Goal: Contribute content: Add original content to the website for others to see

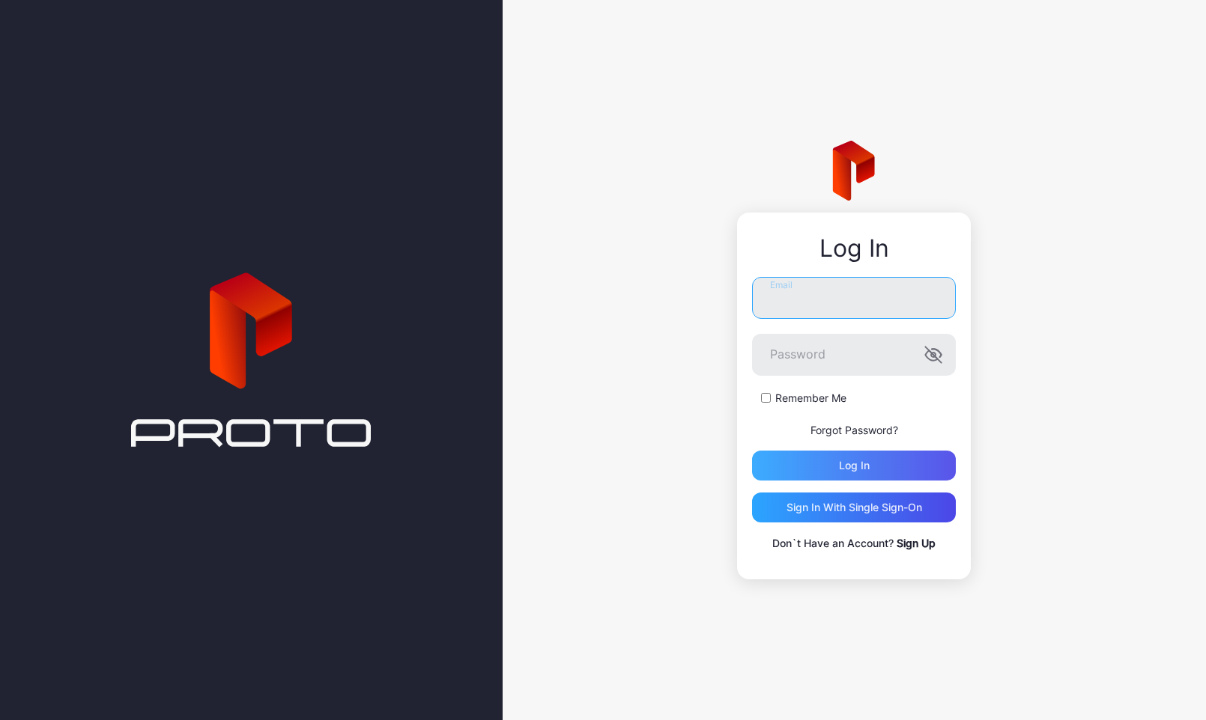
type input "**********"
click at [888, 462] on div "Log in" at bounding box center [854, 466] width 204 height 30
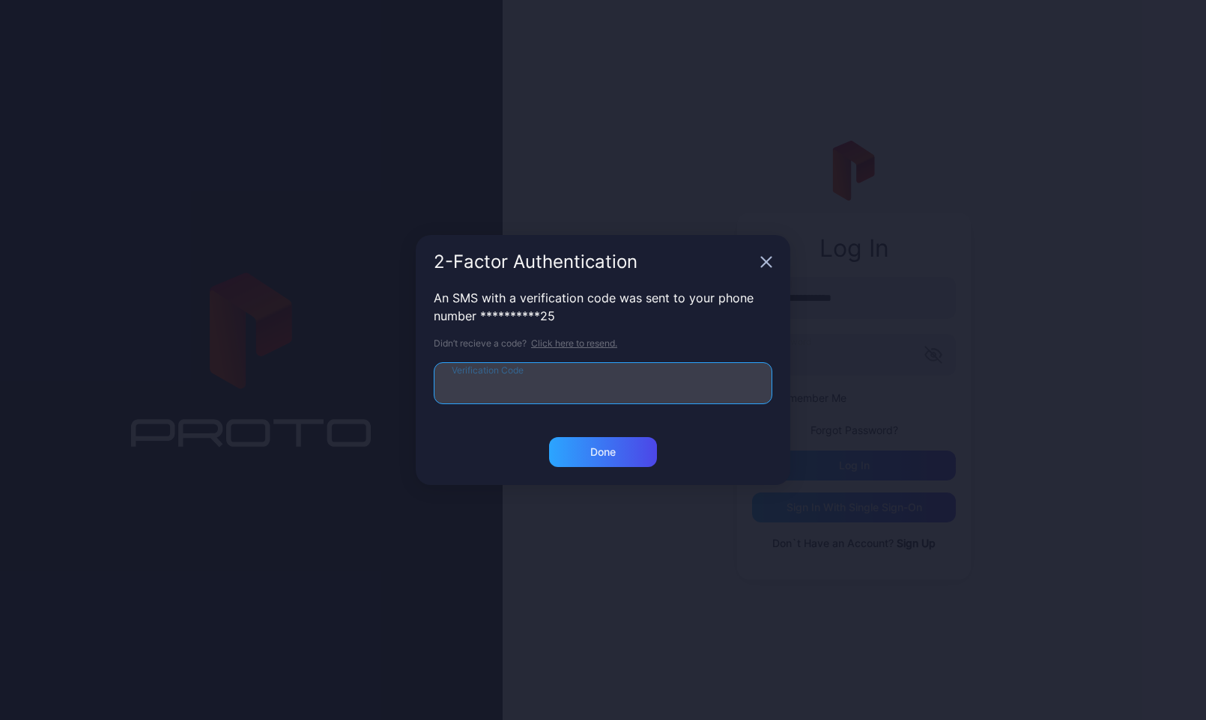
click at [530, 393] on input "Verification Code" at bounding box center [603, 383] width 338 height 42
type input "******"
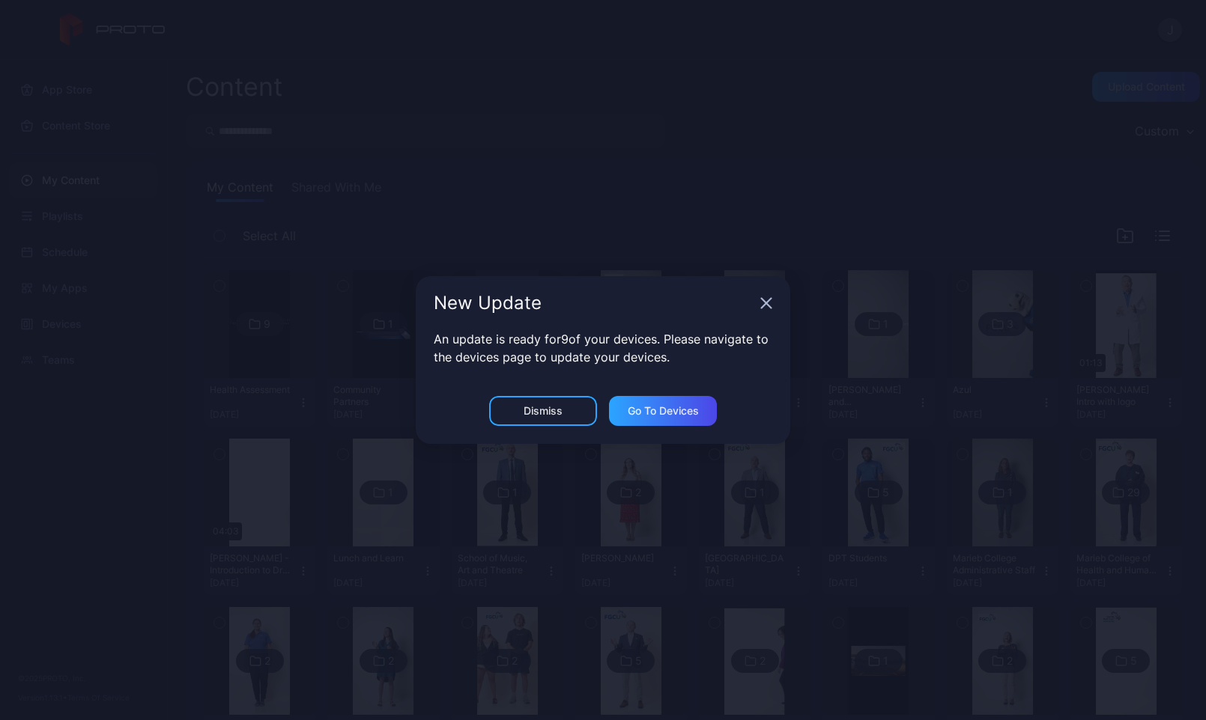
click at [765, 304] on icon "button" at bounding box center [766, 303] width 12 height 12
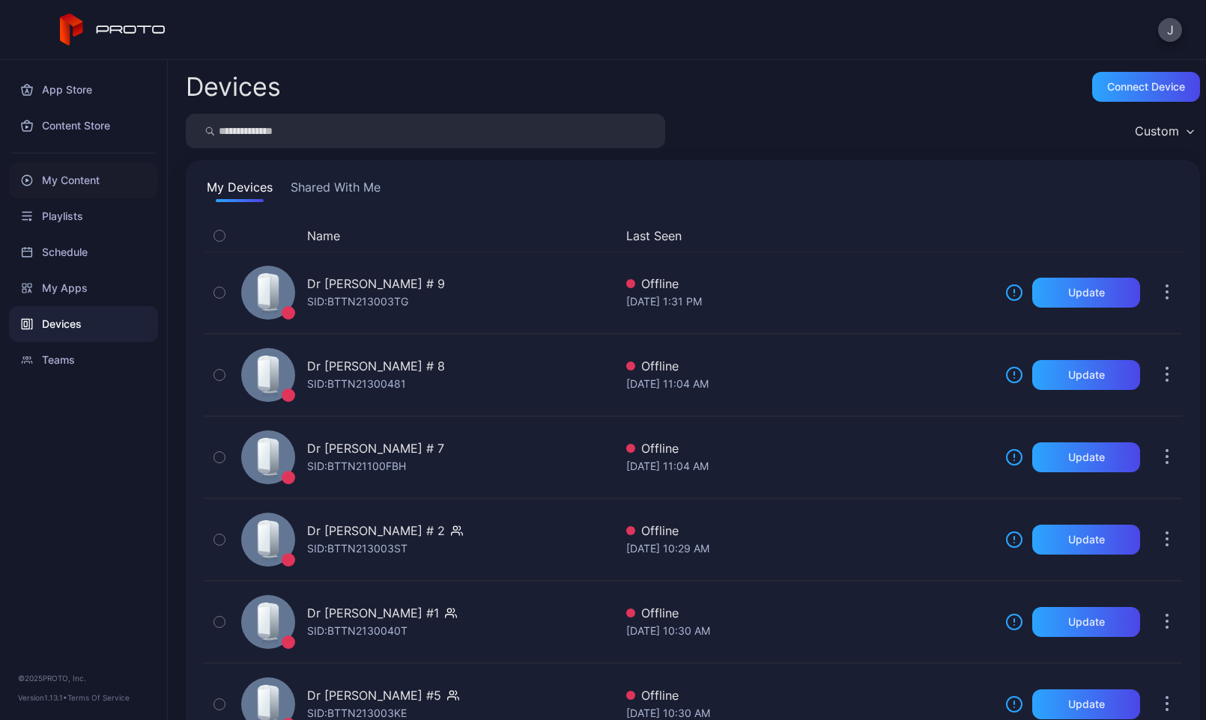
click at [47, 192] on div "My Content" at bounding box center [83, 180] width 149 height 36
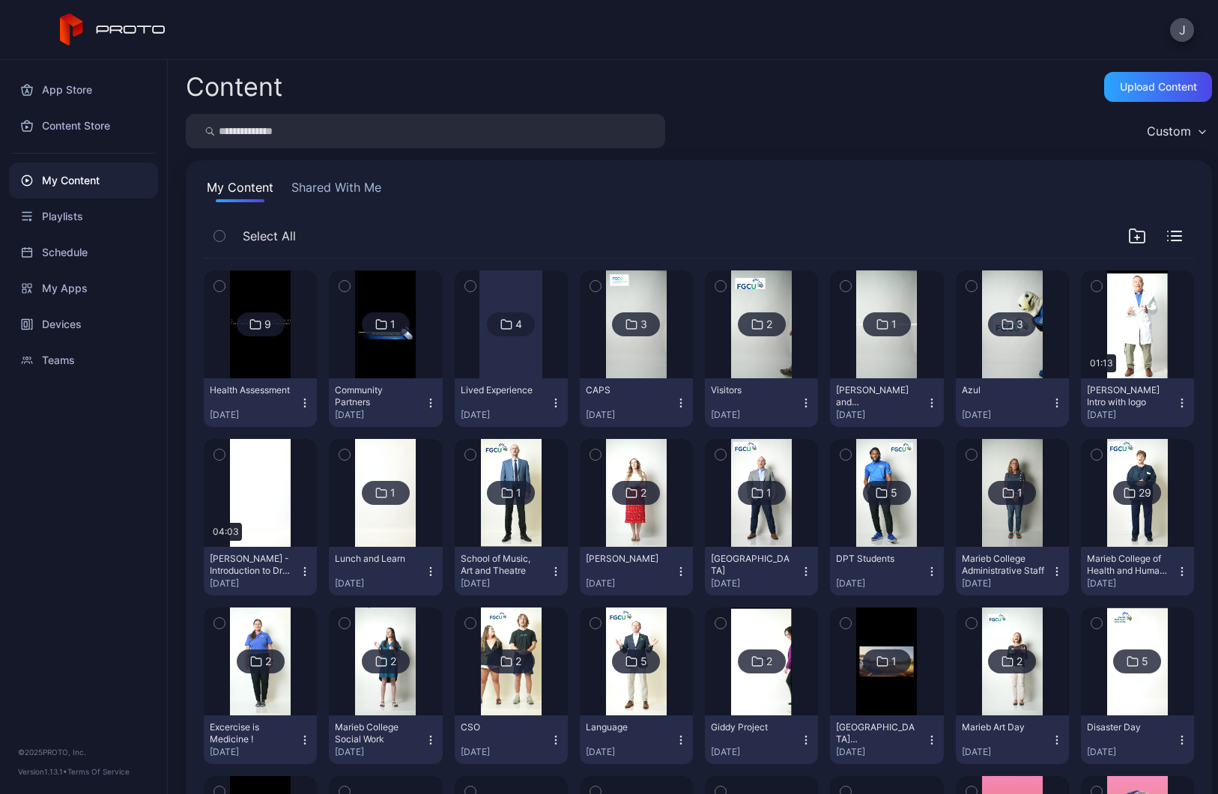
click at [409, 343] on img at bounding box center [385, 324] width 61 height 108
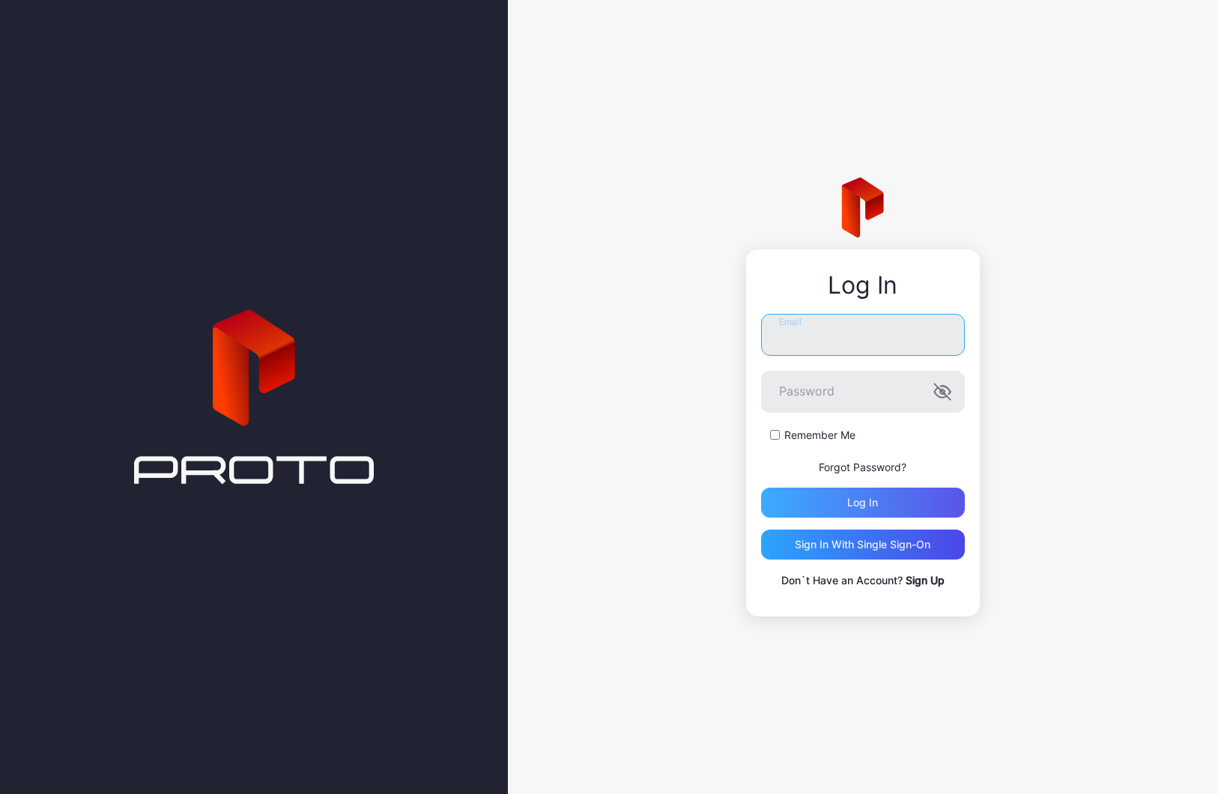
type input "**********"
click at [857, 498] on div "Log in" at bounding box center [862, 502] width 31 height 12
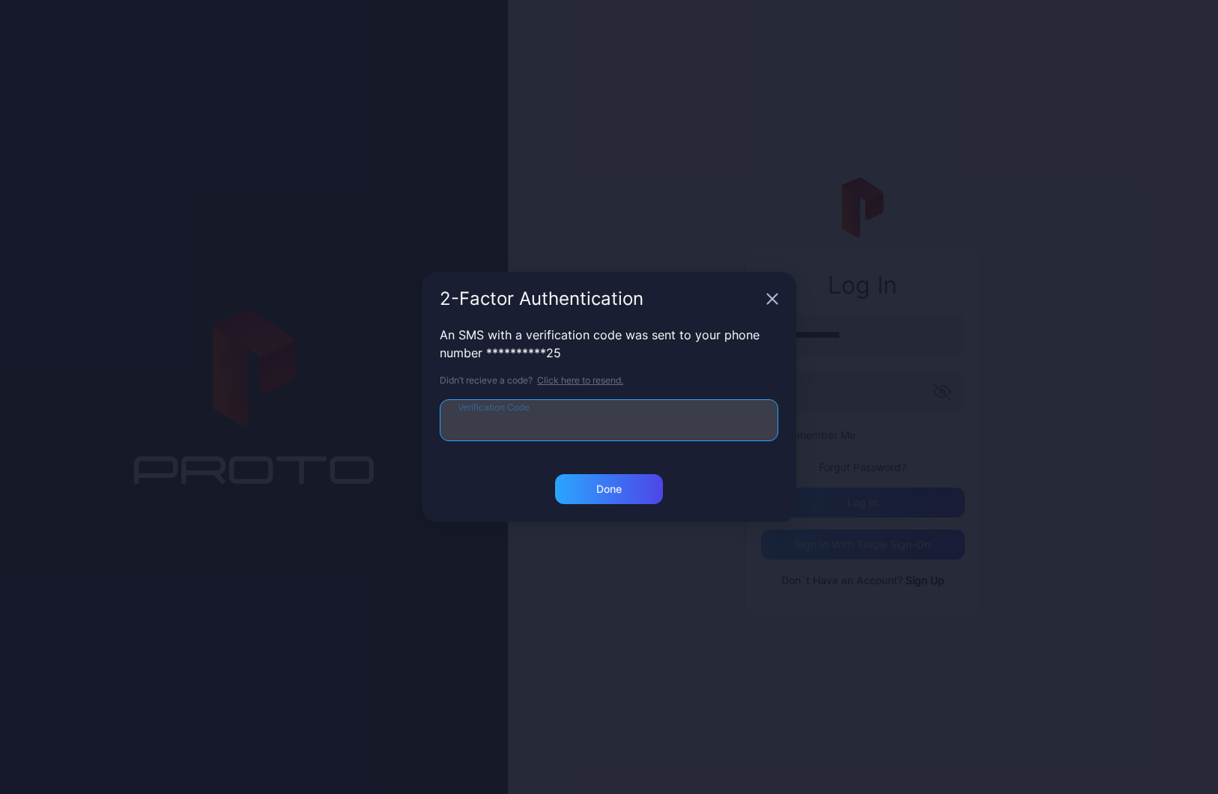
click at [562, 406] on input "Verification Code" at bounding box center [609, 420] width 338 height 42
type input "******"
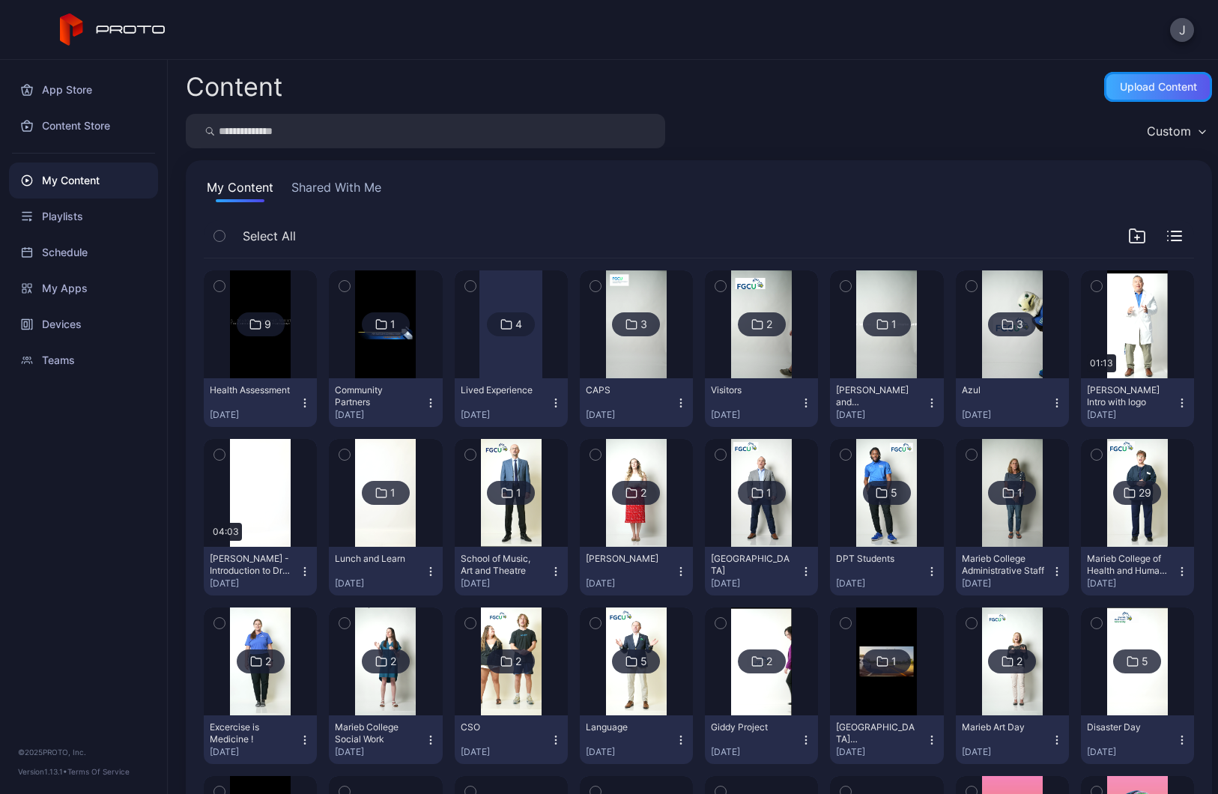
click at [1127, 88] on div "Upload Content" at bounding box center [1158, 87] width 77 height 12
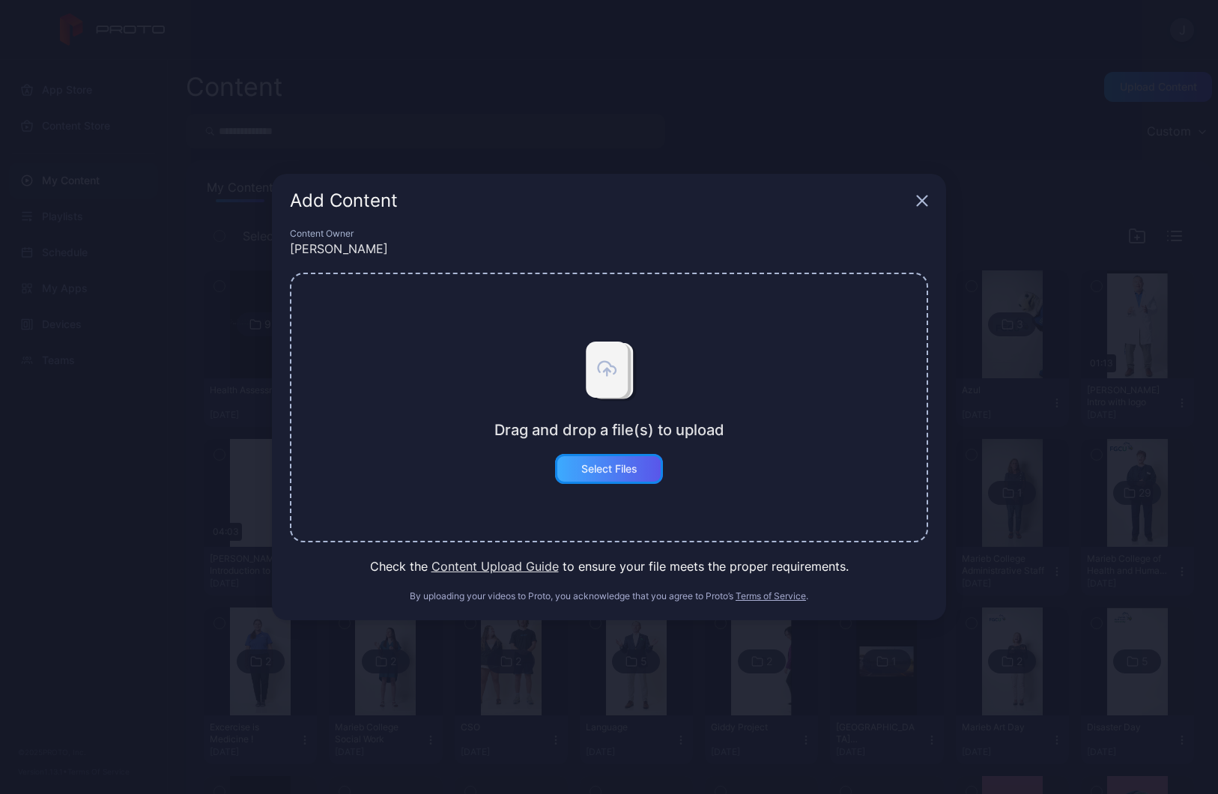
click at [598, 473] on div "Select Files" at bounding box center [609, 469] width 56 height 12
click at [586, 463] on button "Select Files" at bounding box center [609, 469] width 108 height 30
click at [601, 472] on button "Select Files" at bounding box center [609, 469] width 108 height 30
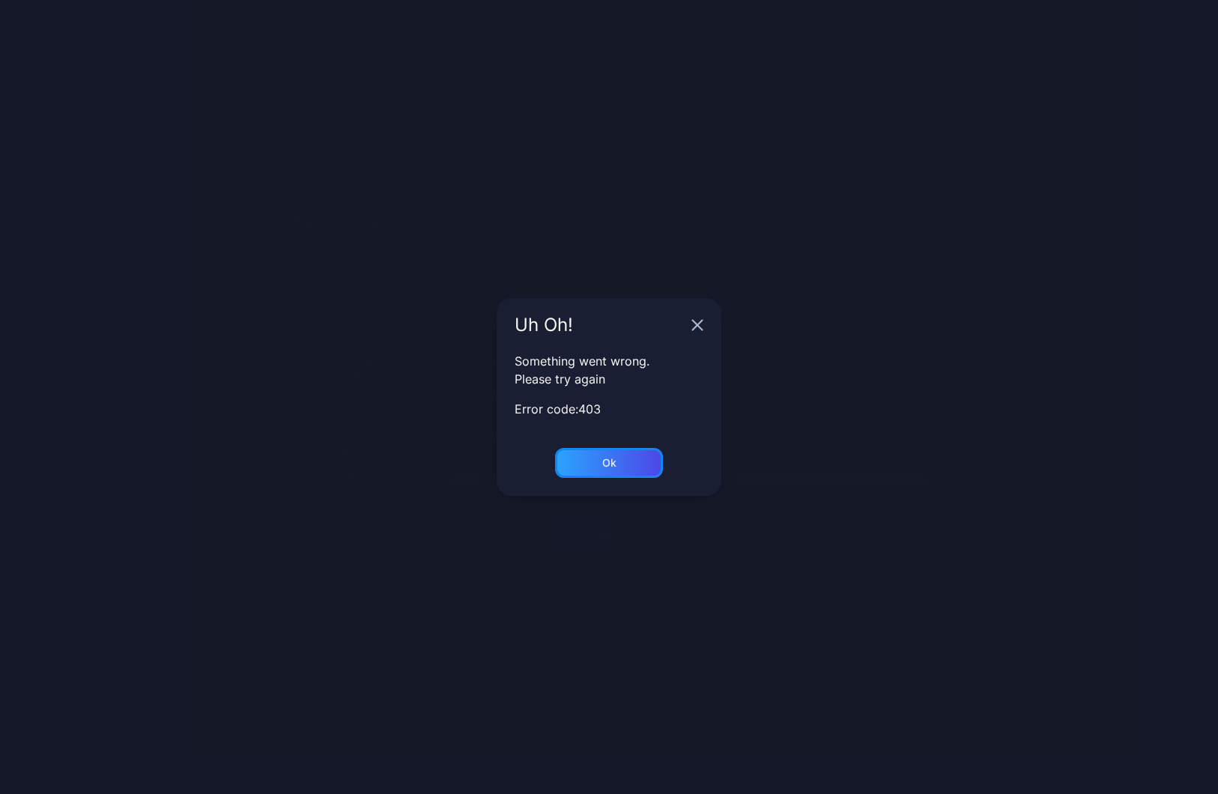
click at [613, 468] on div "Ok" at bounding box center [609, 463] width 14 height 12
click at [620, 461] on div "Ok" at bounding box center [609, 463] width 108 height 30
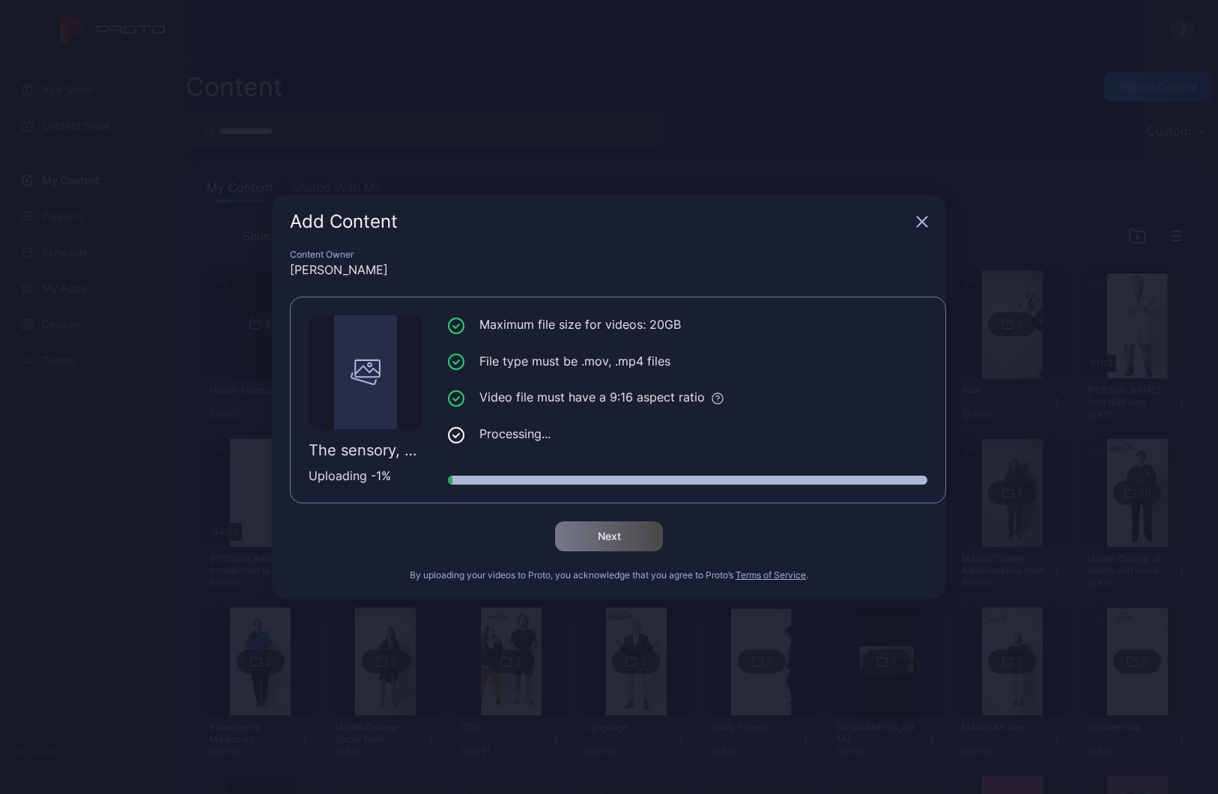
click at [919, 222] on icon "button" at bounding box center [922, 222] width 12 height 12
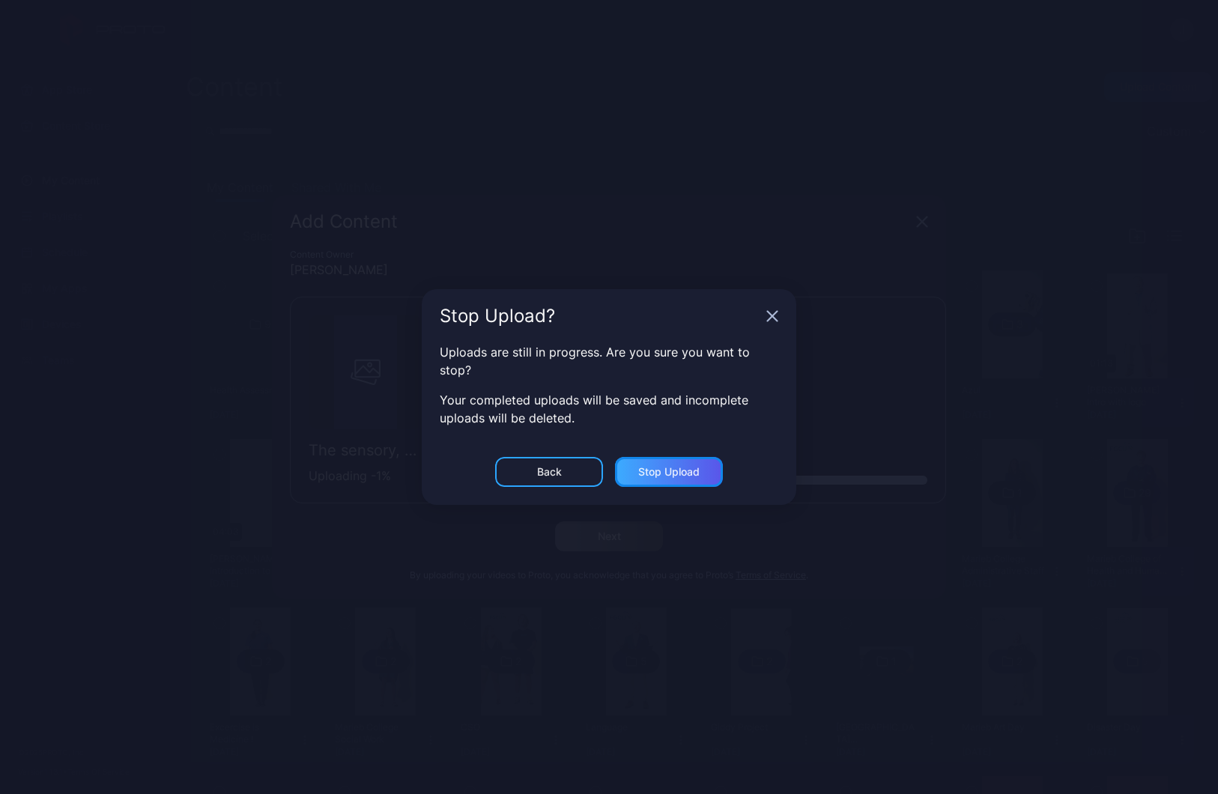
click at [653, 469] on div "Stop Upload" at bounding box center [668, 472] width 61 height 12
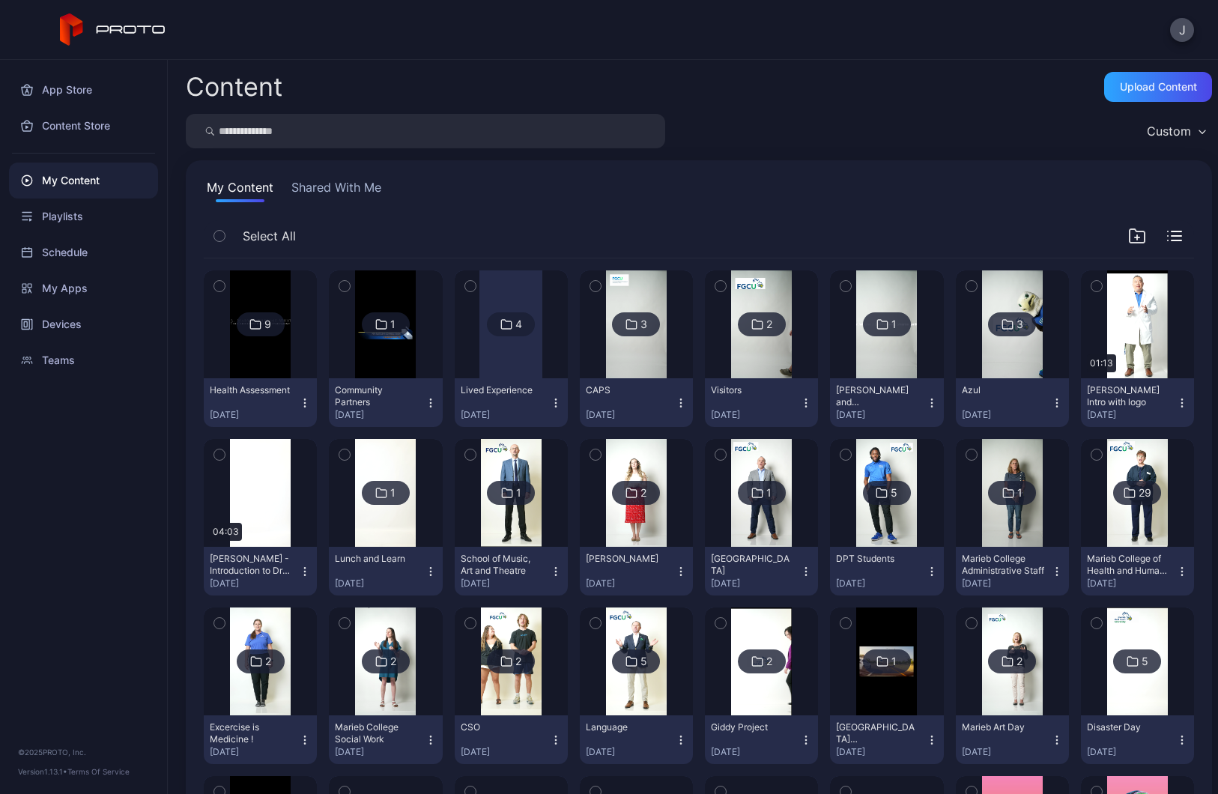
click at [259, 376] on img at bounding box center [260, 324] width 61 height 108
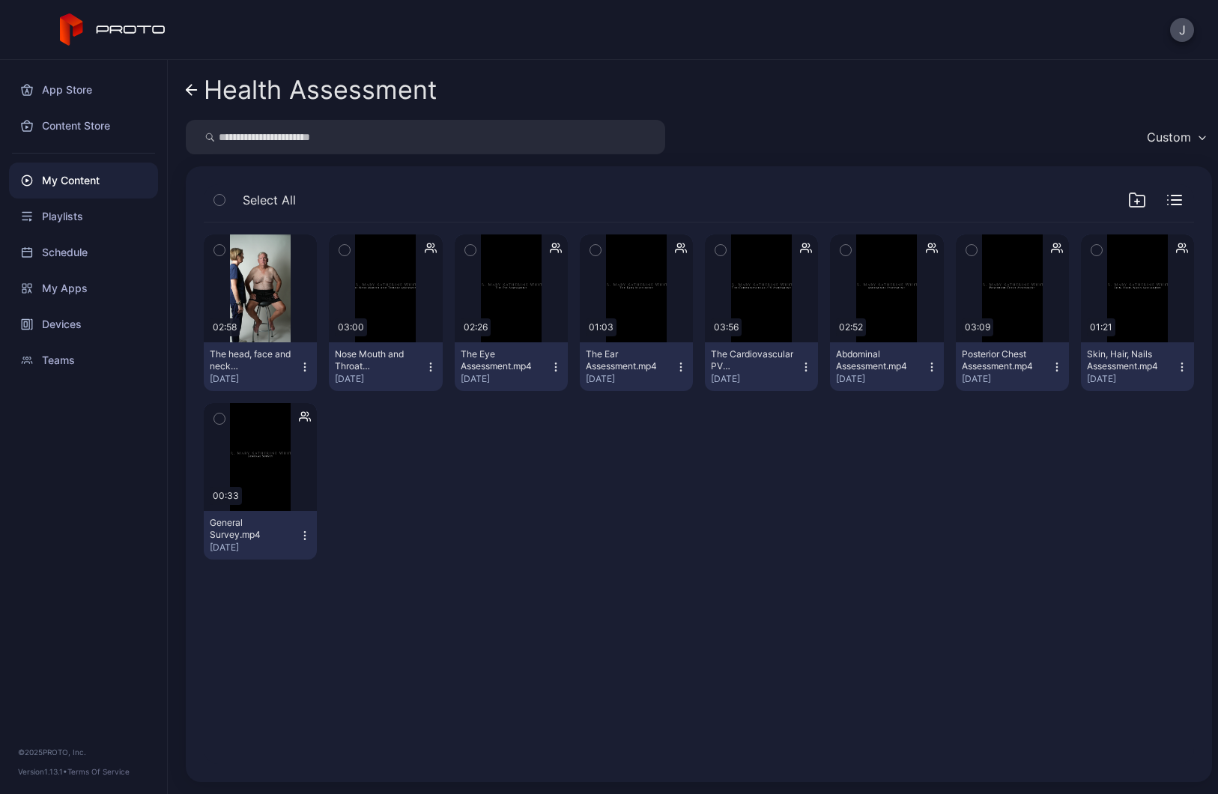
click at [195, 88] on icon at bounding box center [192, 90] width 12 height 13
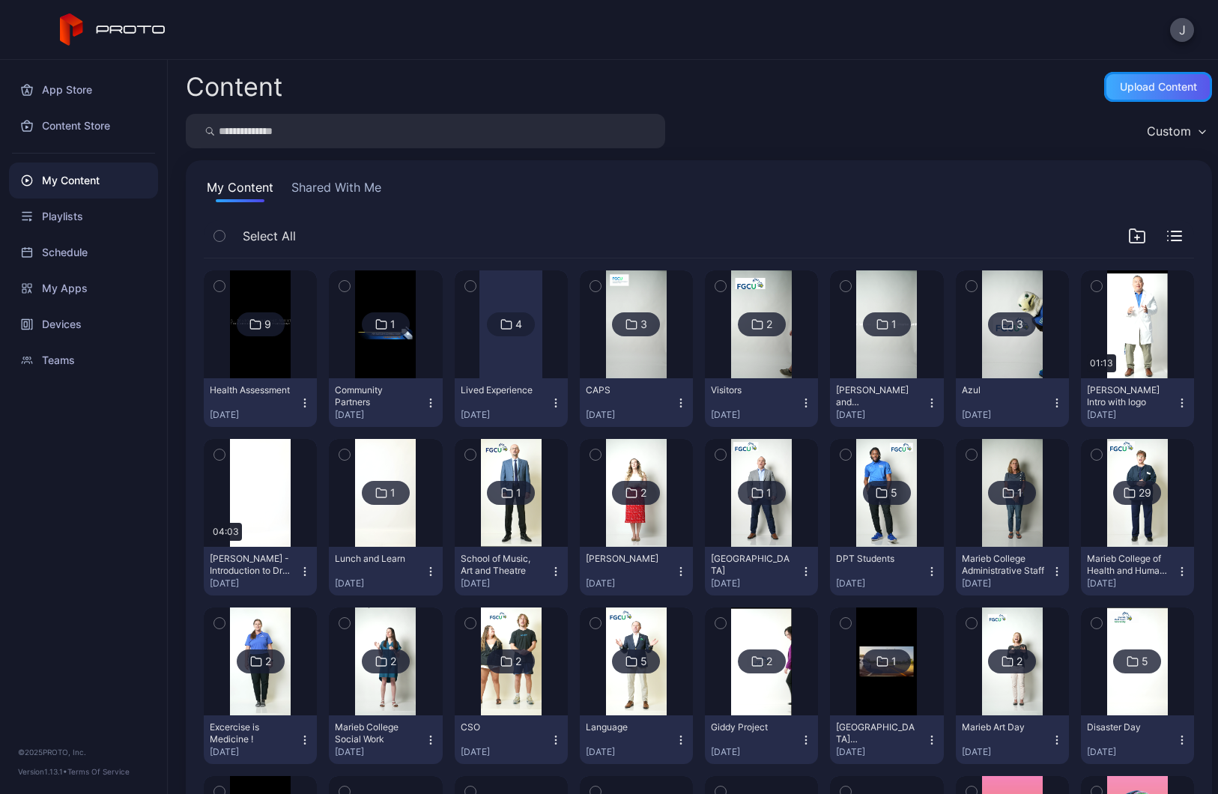
click at [1128, 72] on div "Upload Content" at bounding box center [1158, 87] width 108 height 30
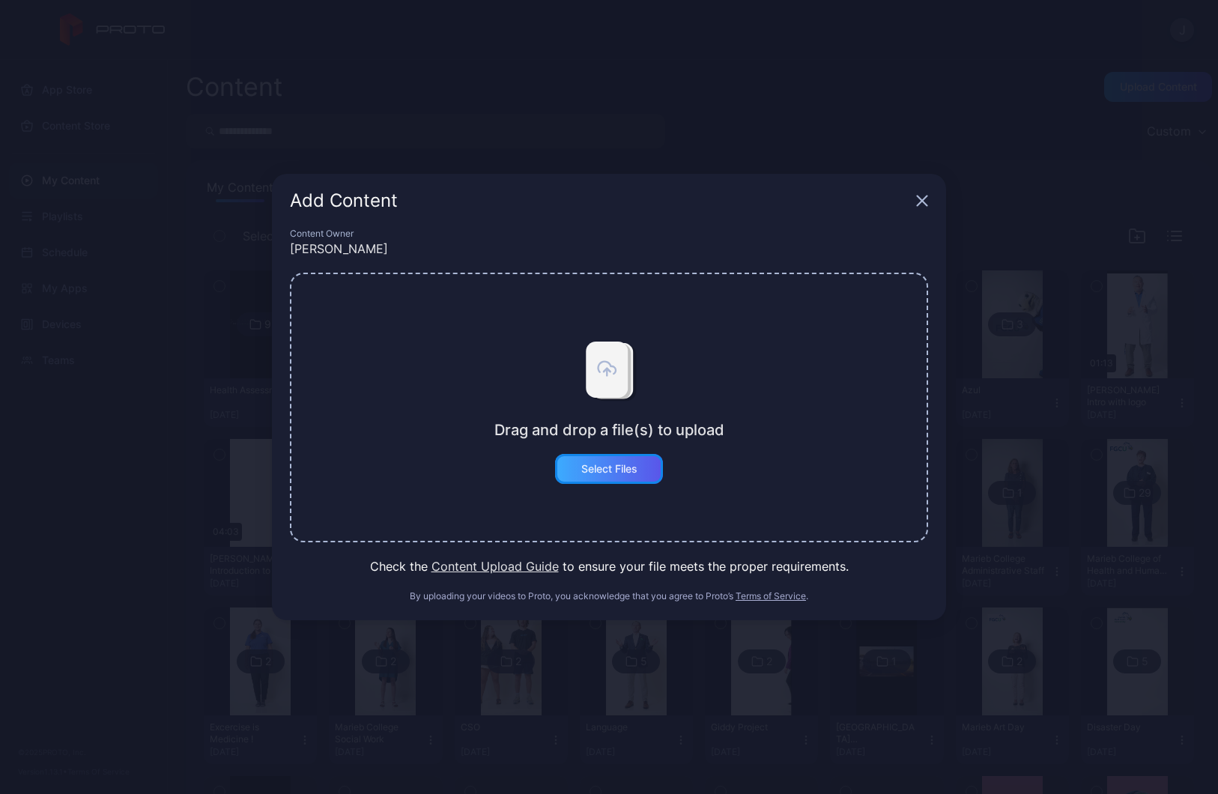
click at [591, 479] on div "Select Files" at bounding box center [609, 469] width 108 height 30
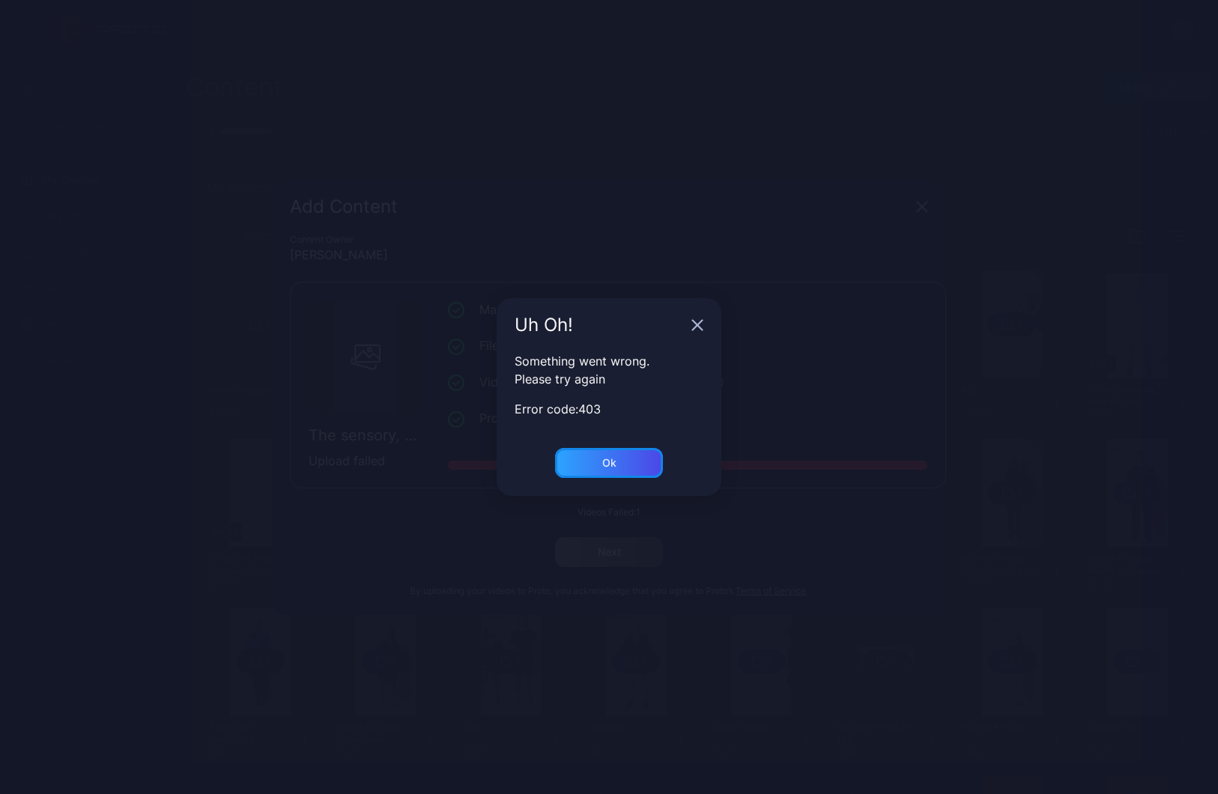
click at [598, 476] on div "Ok" at bounding box center [609, 463] width 108 height 30
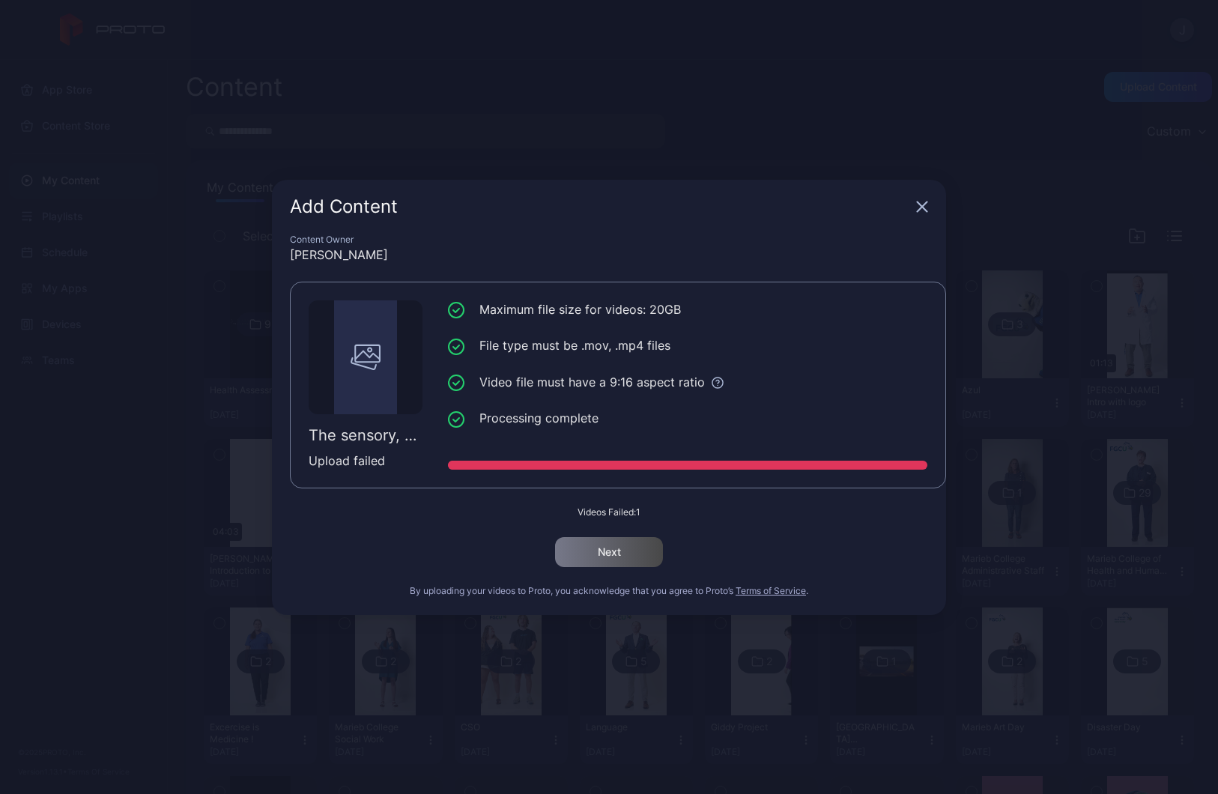
click at [923, 201] on icon "button" at bounding box center [922, 207] width 12 height 12
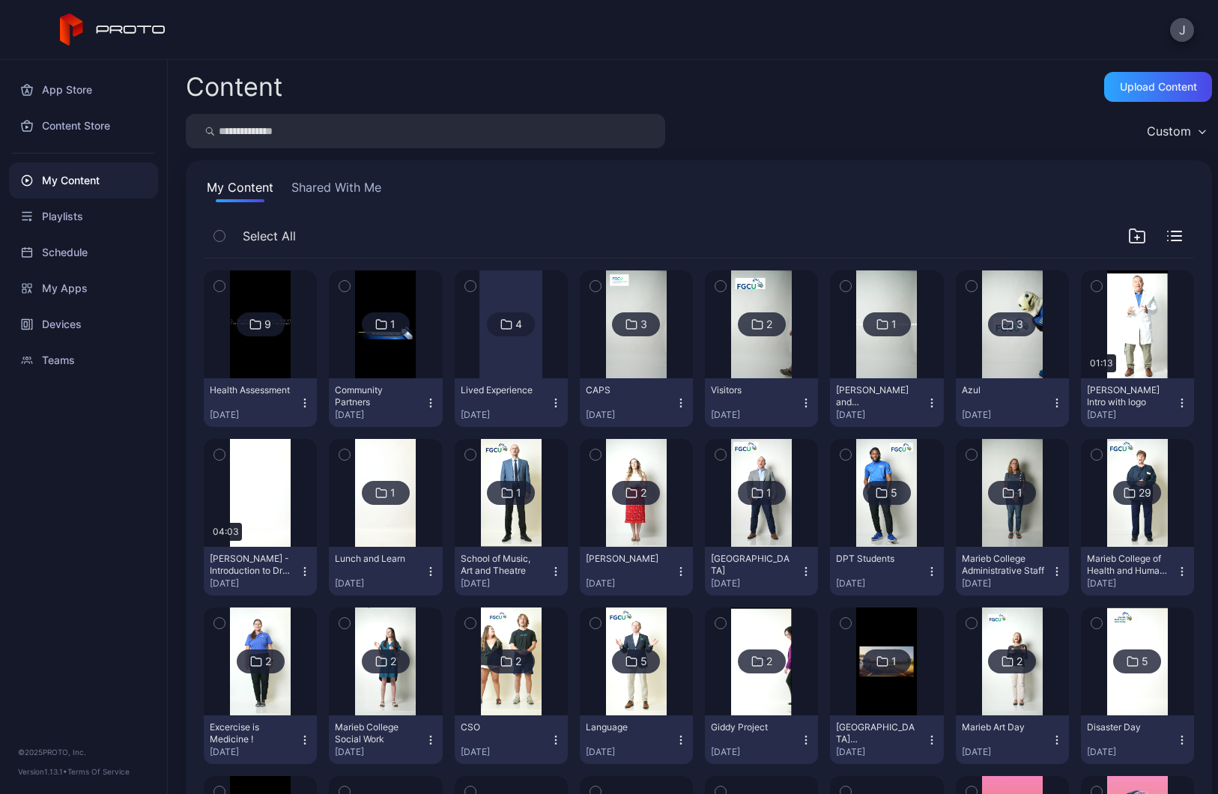
click at [281, 348] on img at bounding box center [260, 324] width 61 height 108
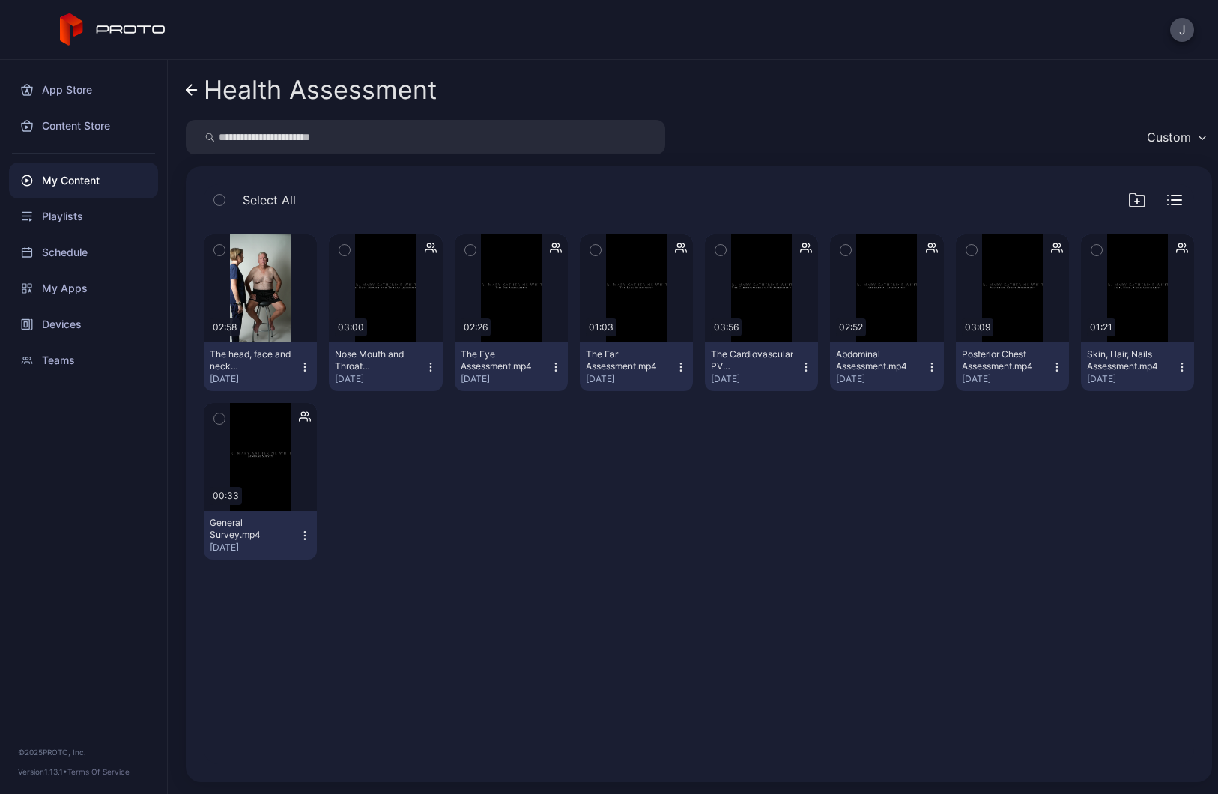
click at [191, 89] on icon at bounding box center [192, 90] width 12 height 13
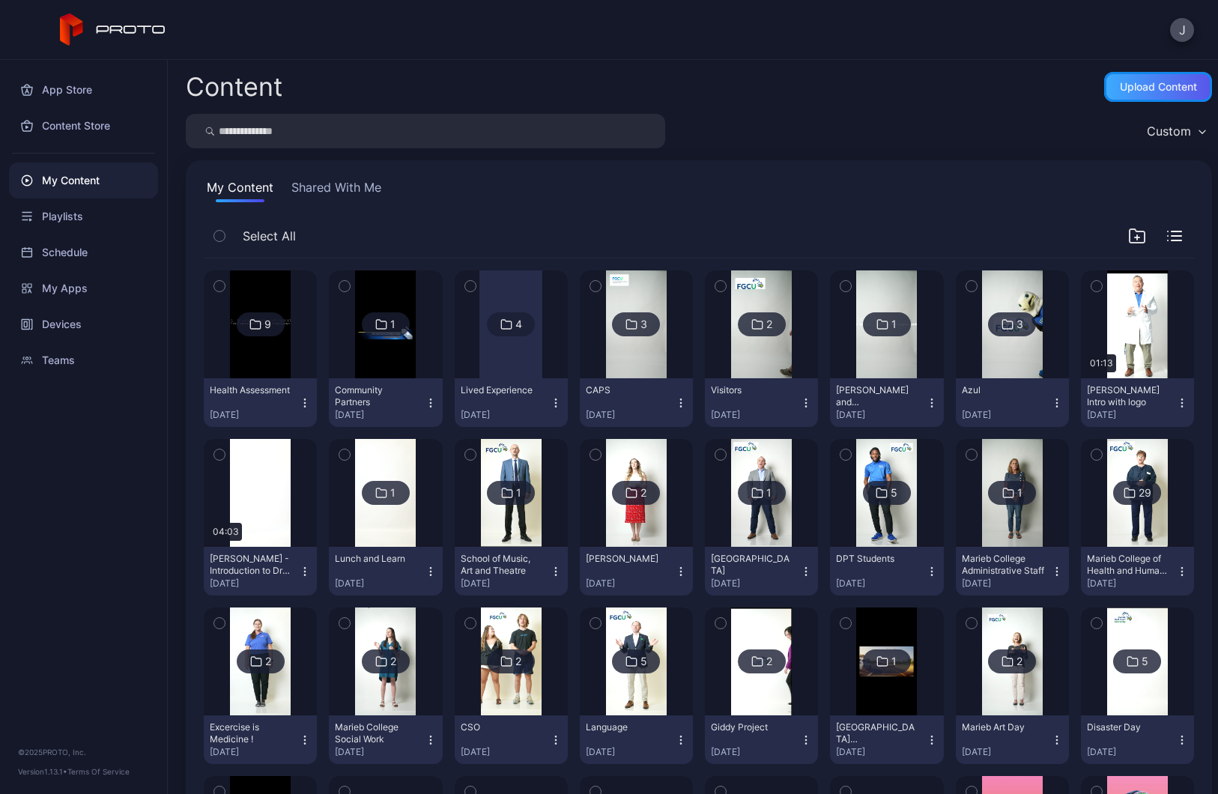
click at [1120, 90] on div "Upload Content" at bounding box center [1158, 87] width 77 height 12
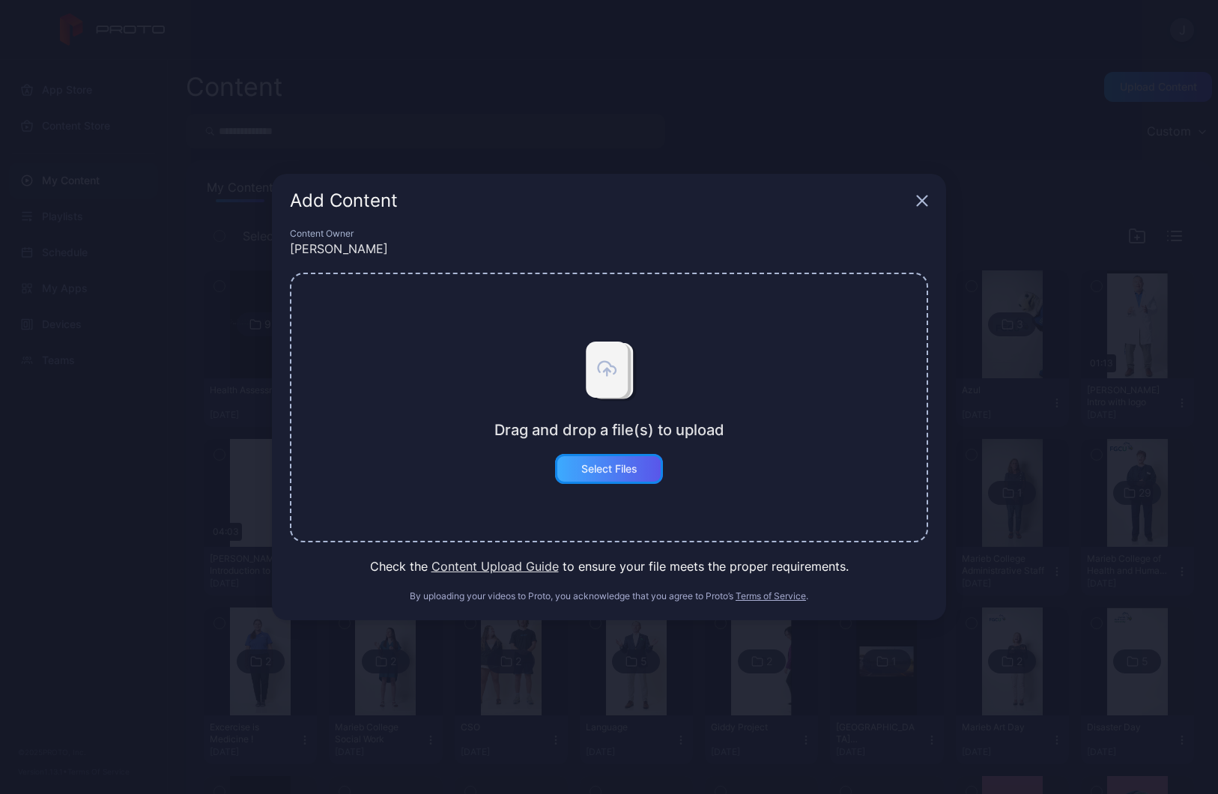
click at [613, 466] on div "Select Files" at bounding box center [609, 469] width 56 height 12
click at [619, 477] on button "Select Files" at bounding box center [609, 469] width 108 height 30
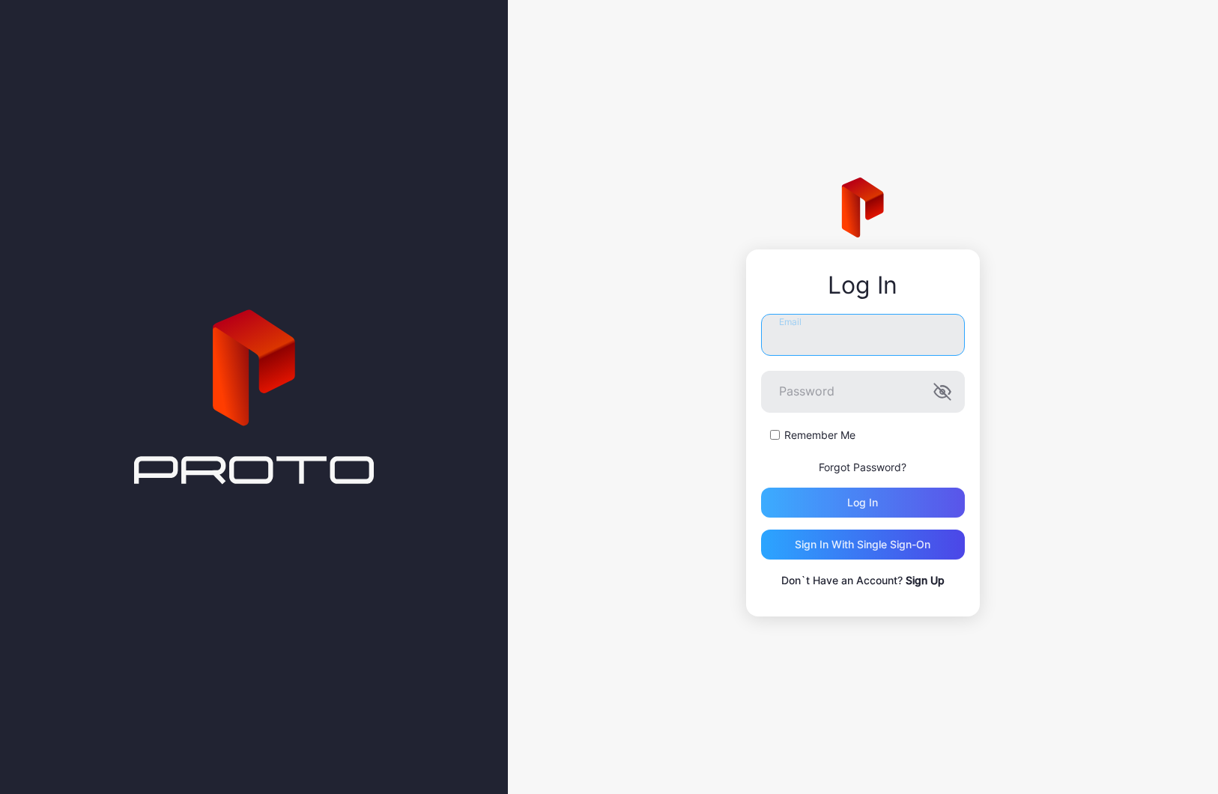
type input "**********"
click at [853, 508] on div "Log in" at bounding box center [862, 502] width 31 height 12
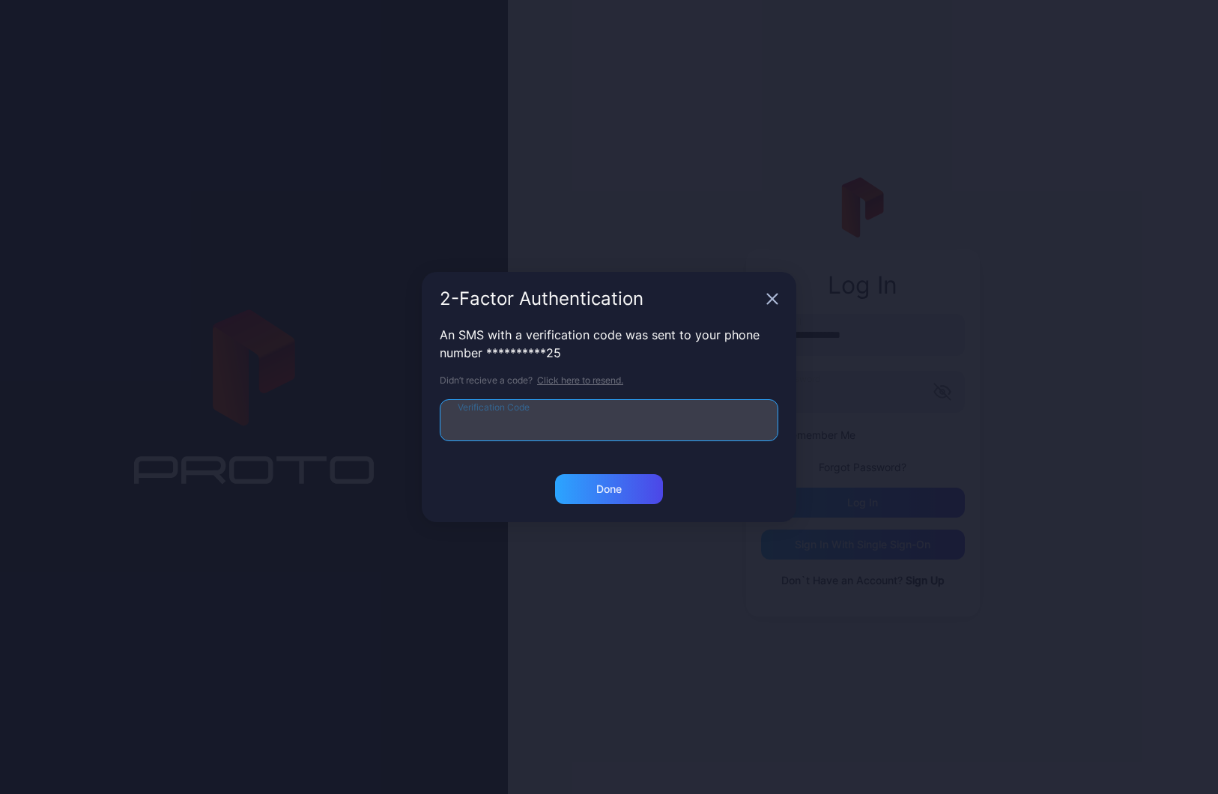
click at [564, 404] on input "Verification Code" at bounding box center [609, 420] width 338 height 42
type input "******"
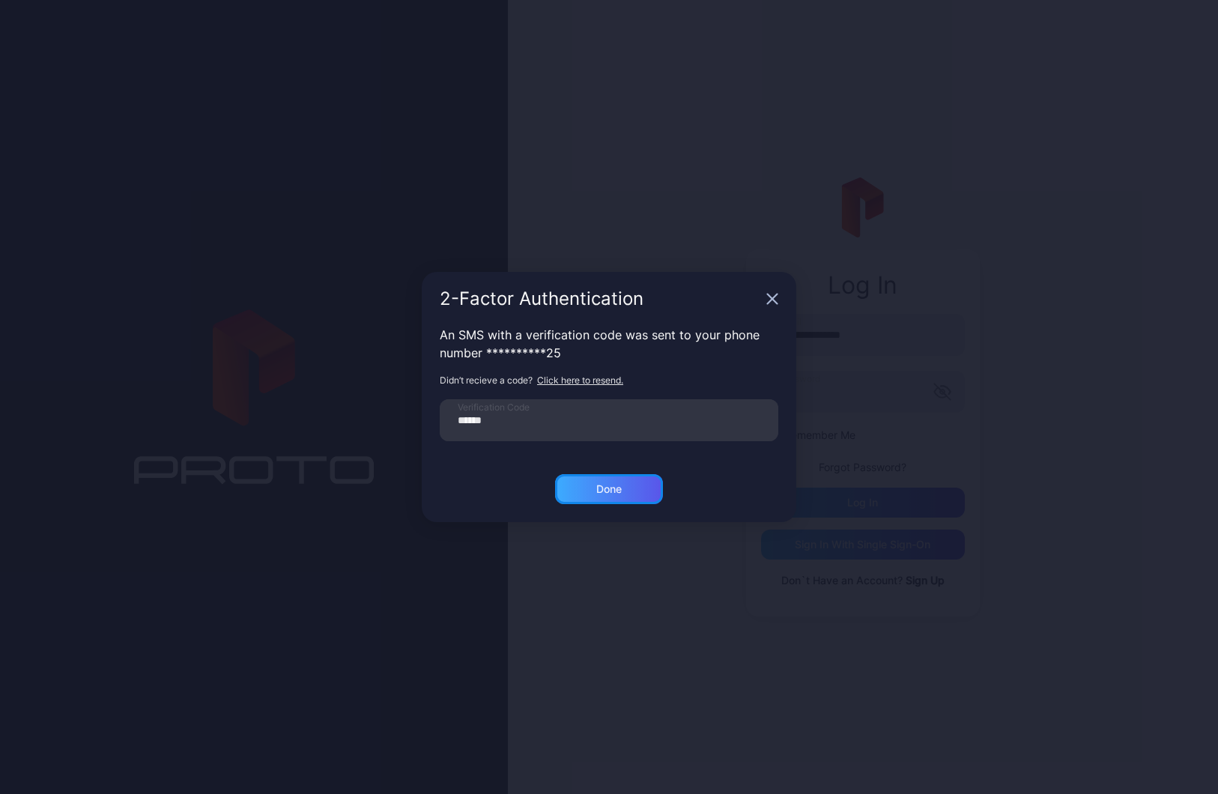
click at [602, 493] on div "Done" at bounding box center [608, 489] width 25 height 12
click at [632, 488] on button "Done" at bounding box center [609, 489] width 108 height 30
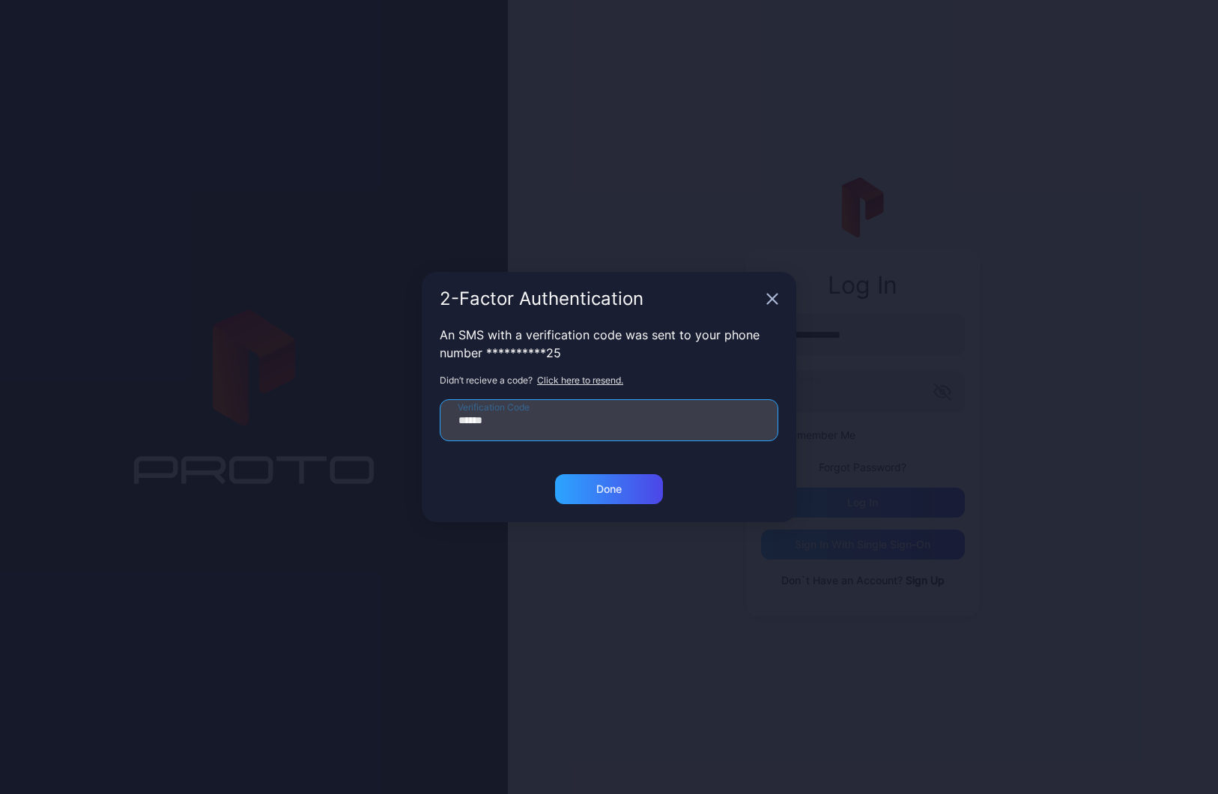
click at [508, 424] on input "******" at bounding box center [609, 420] width 338 height 42
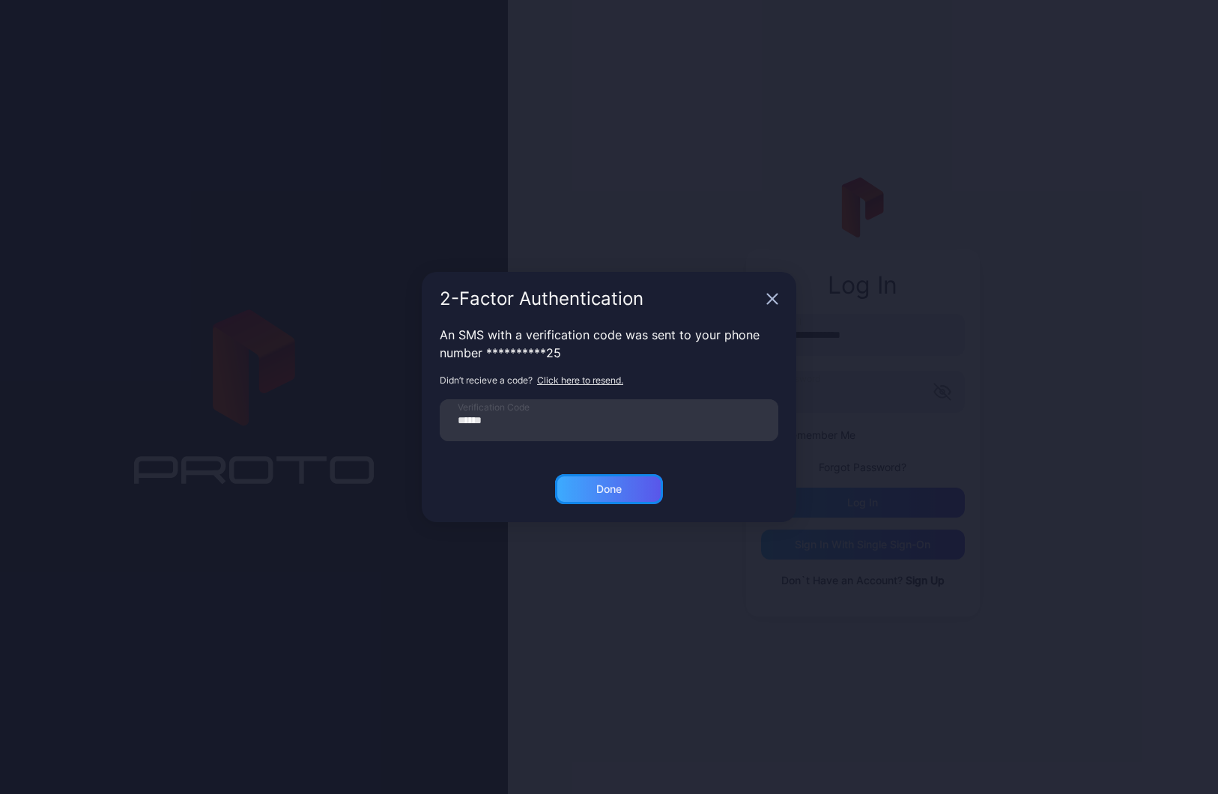
click at [642, 493] on div "Done" at bounding box center [609, 489] width 108 height 30
click at [629, 489] on button "Done" at bounding box center [609, 489] width 108 height 30
drag, startPoint x: 759, startPoint y: 306, endPoint x: 764, endPoint y: 299, distance: 8.5
click at [762, 300] on div "2-Factor Authentication" at bounding box center [609, 299] width 374 height 54
click at [764, 298] on div "2-Factor Authentication" at bounding box center [609, 299] width 374 height 54
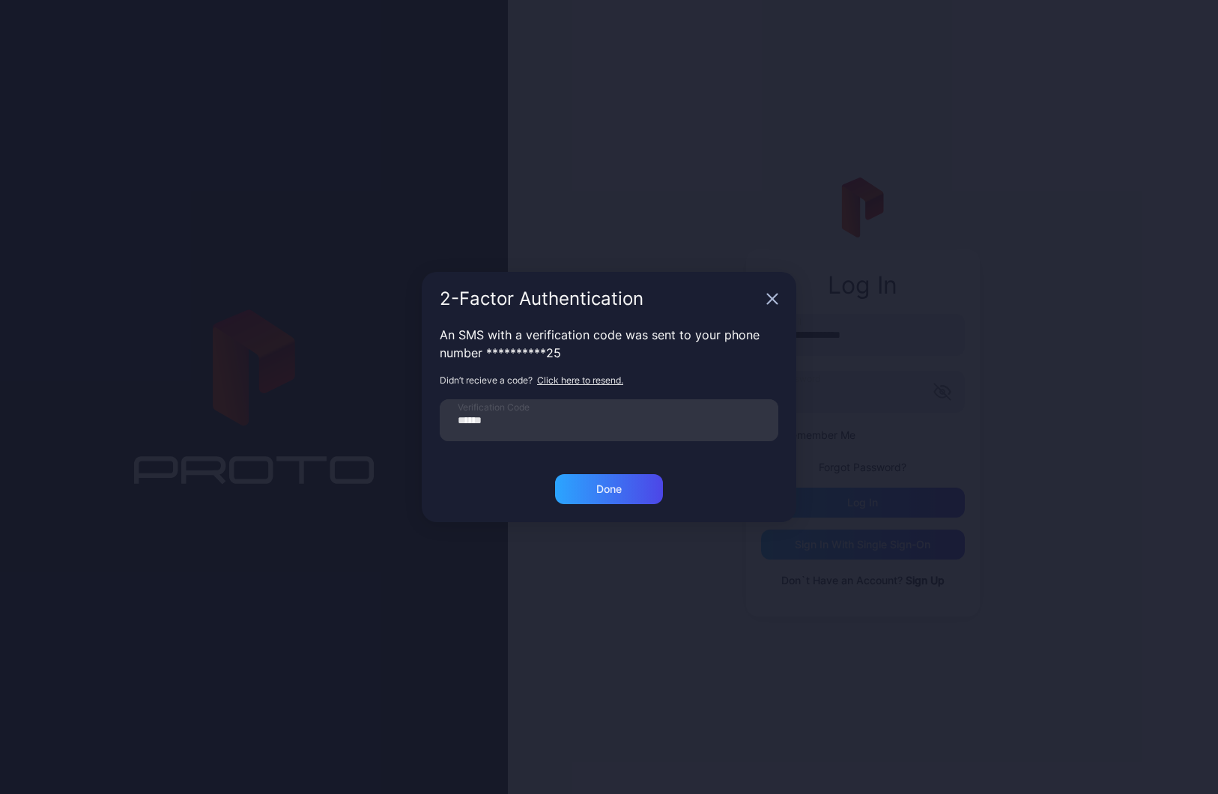
click at [768, 303] on icon "button" at bounding box center [773, 299] width 10 height 10
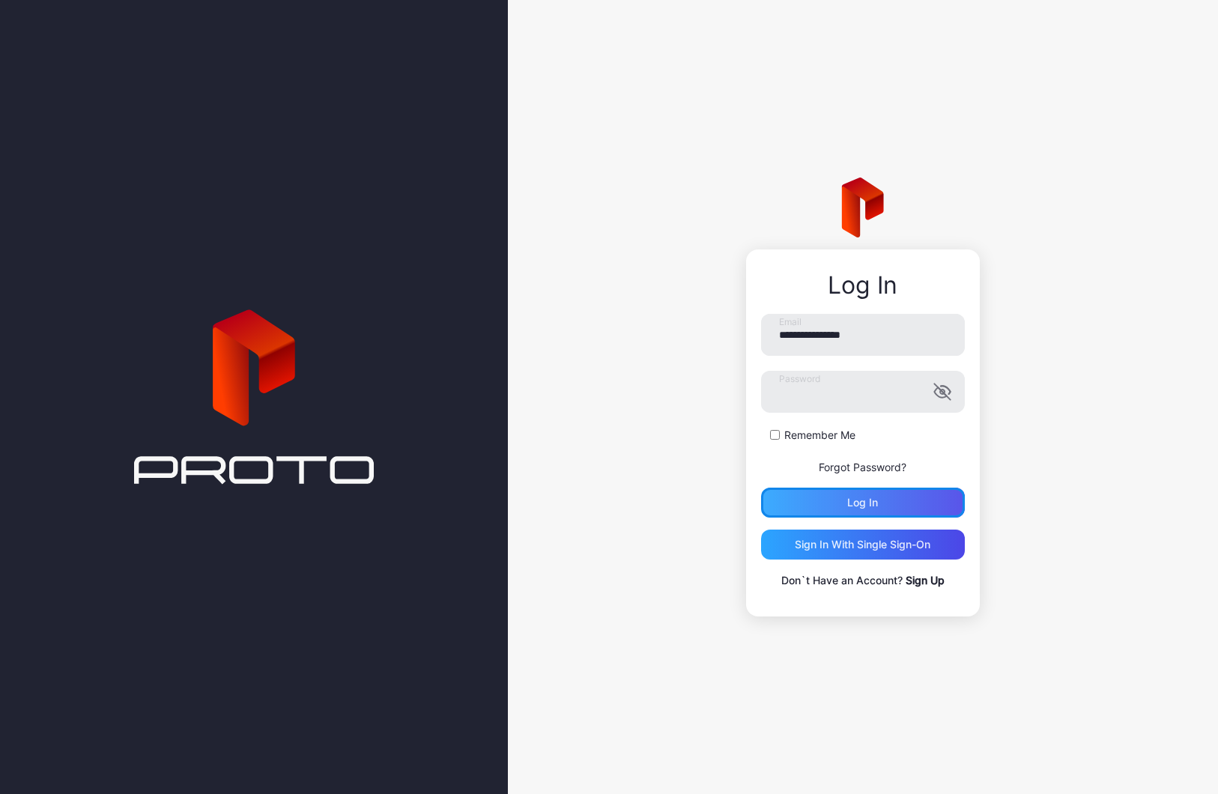
click at [883, 494] on div "Log in" at bounding box center [863, 502] width 204 height 30
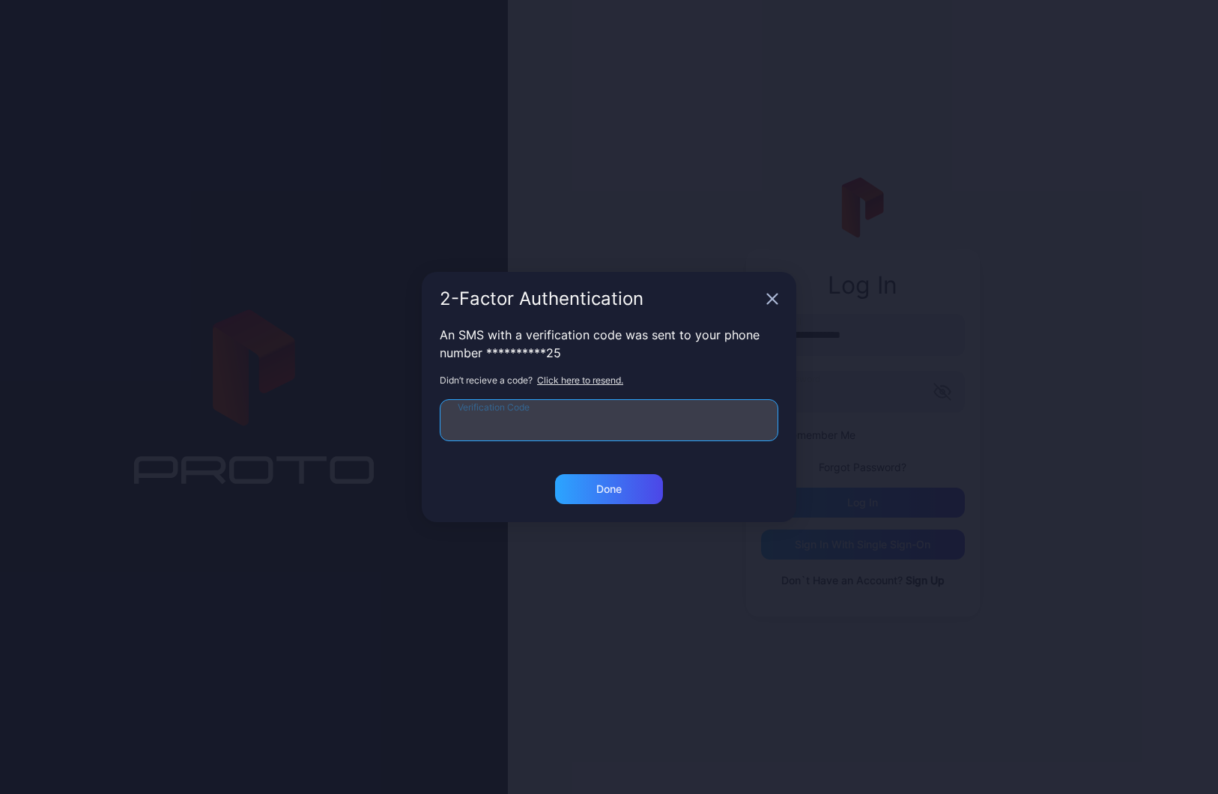
click at [529, 415] on input "Verification Code" at bounding box center [609, 420] width 338 height 42
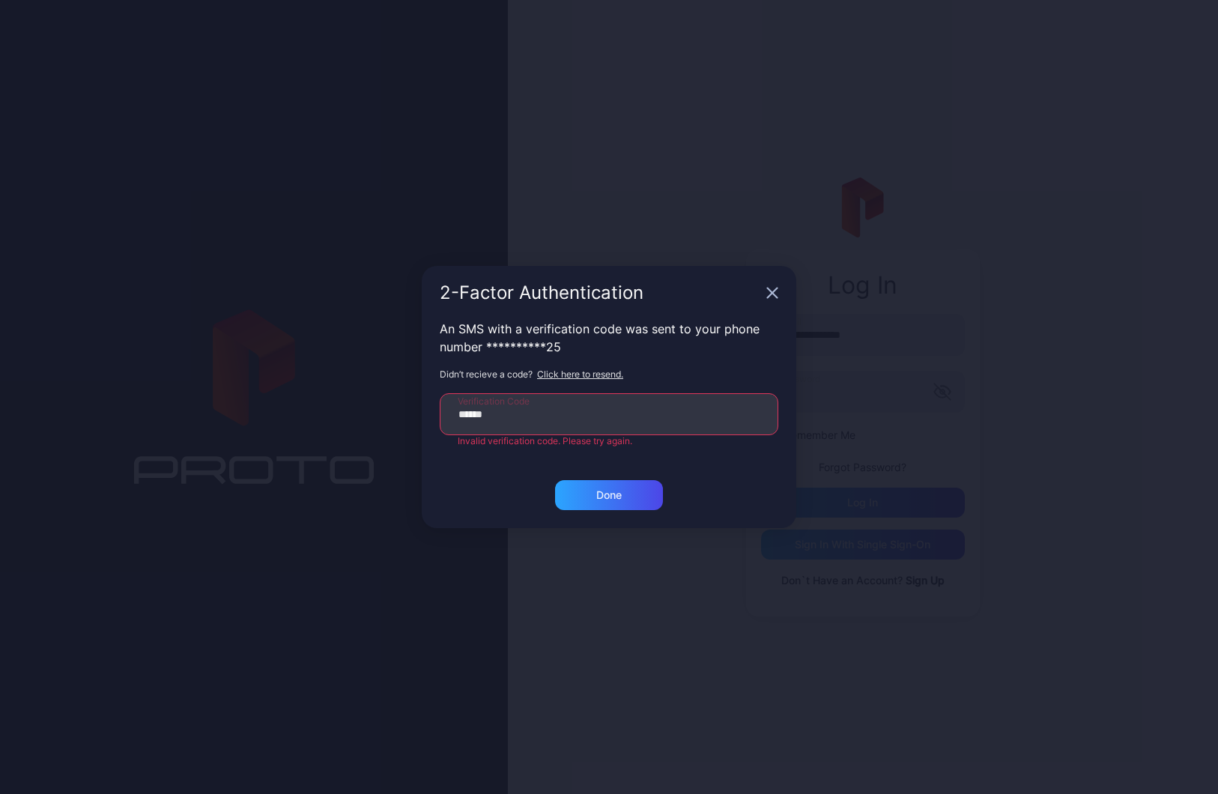
drag, startPoint x: 532, startPoint y: 416, endPoint x: 395, endPoint y: 407, distance: 137.4
click at [395, 407] on div "**********" at bounding box center [609, 397] width 1218 height 794
type input "******"
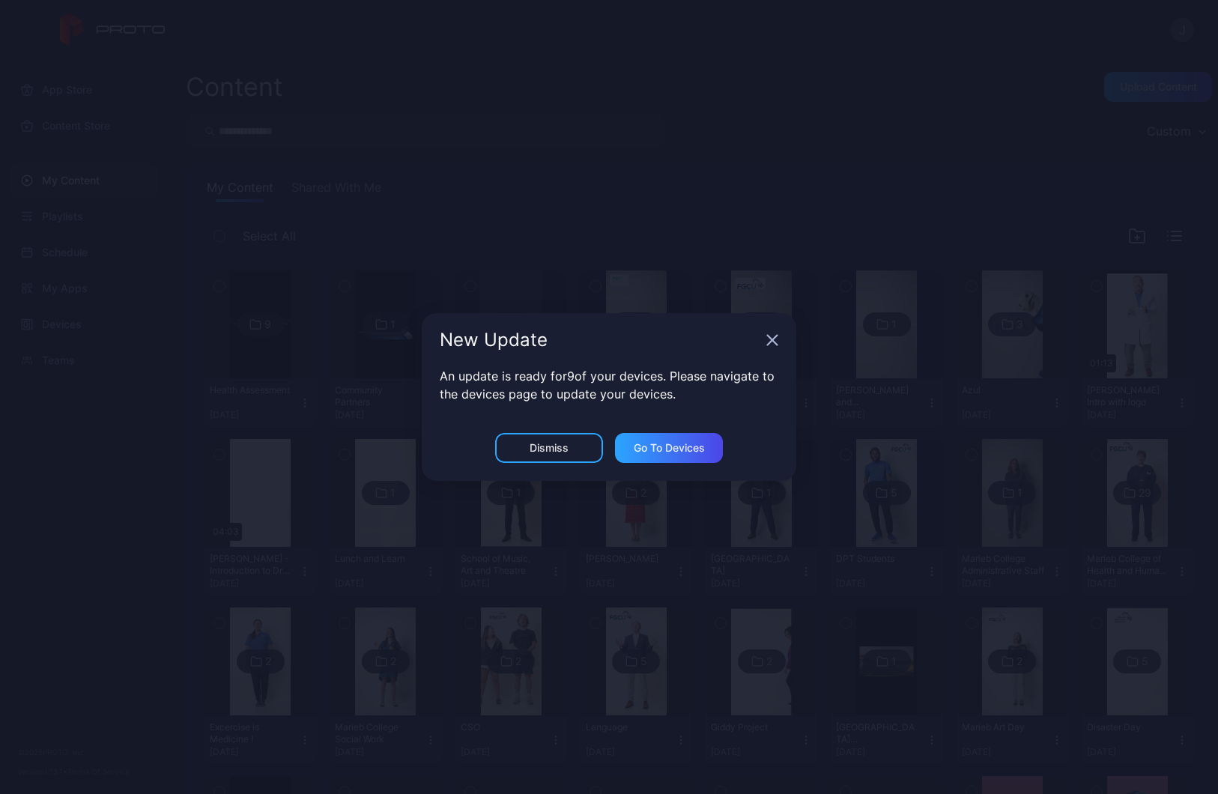
click at [768, 342] on icon "button" at bounding box center [772, 340] width 12 height 12
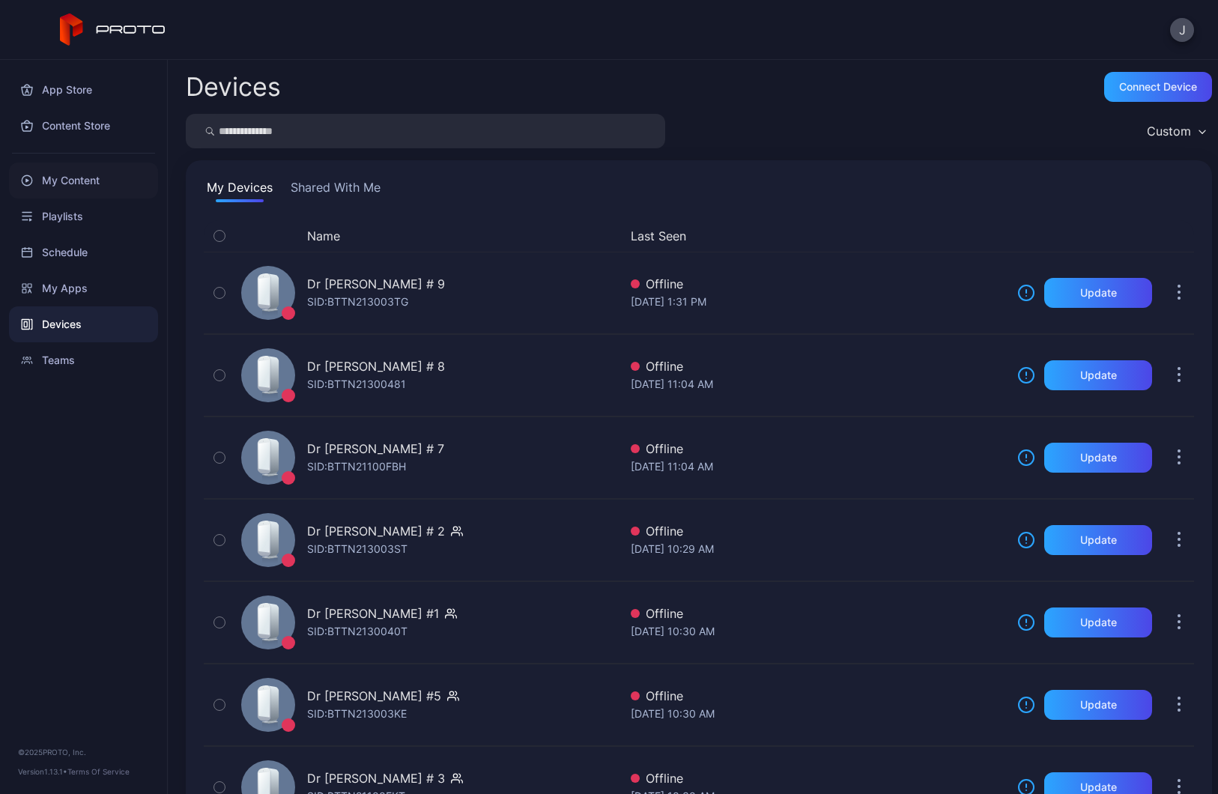
click at [72, 171] on div "My Content" at bounding box center [83, 180] width 149 height 36
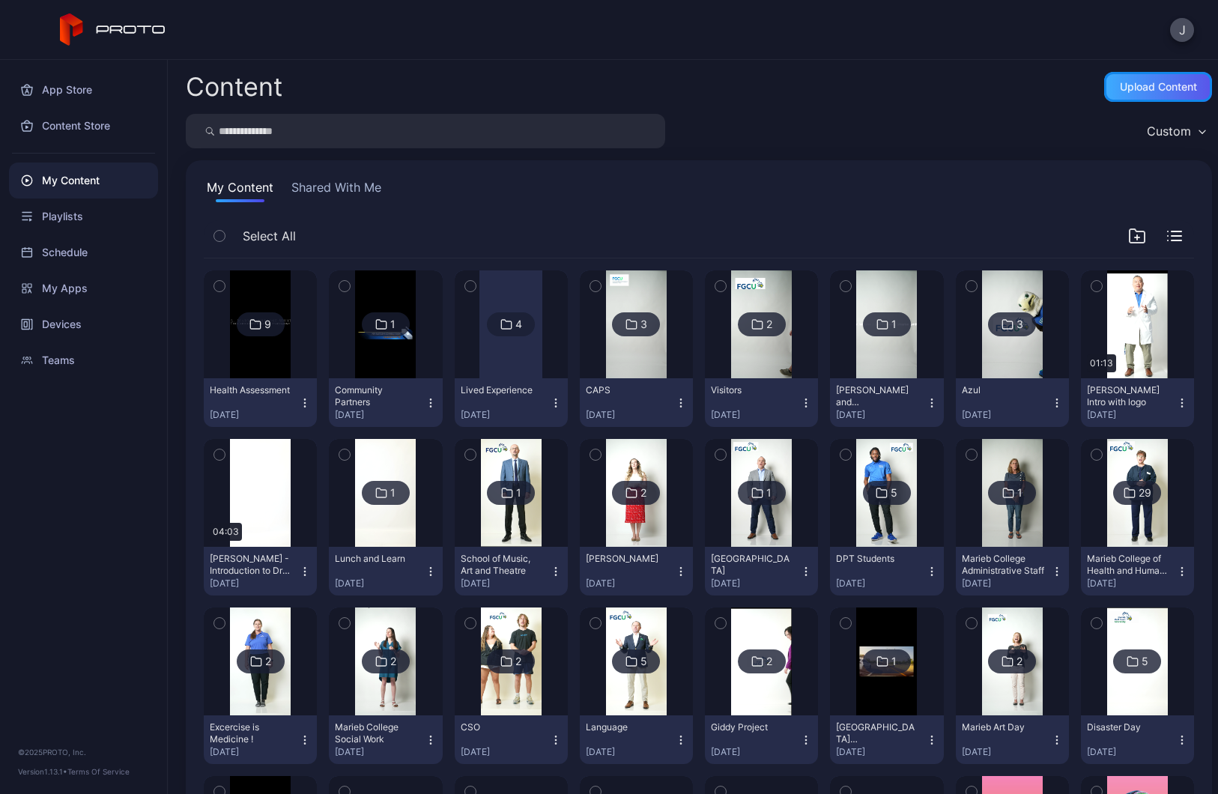
click at [1104, 81] on div "Upload Content" at bounding box center [1158, 87] width 108 height 30
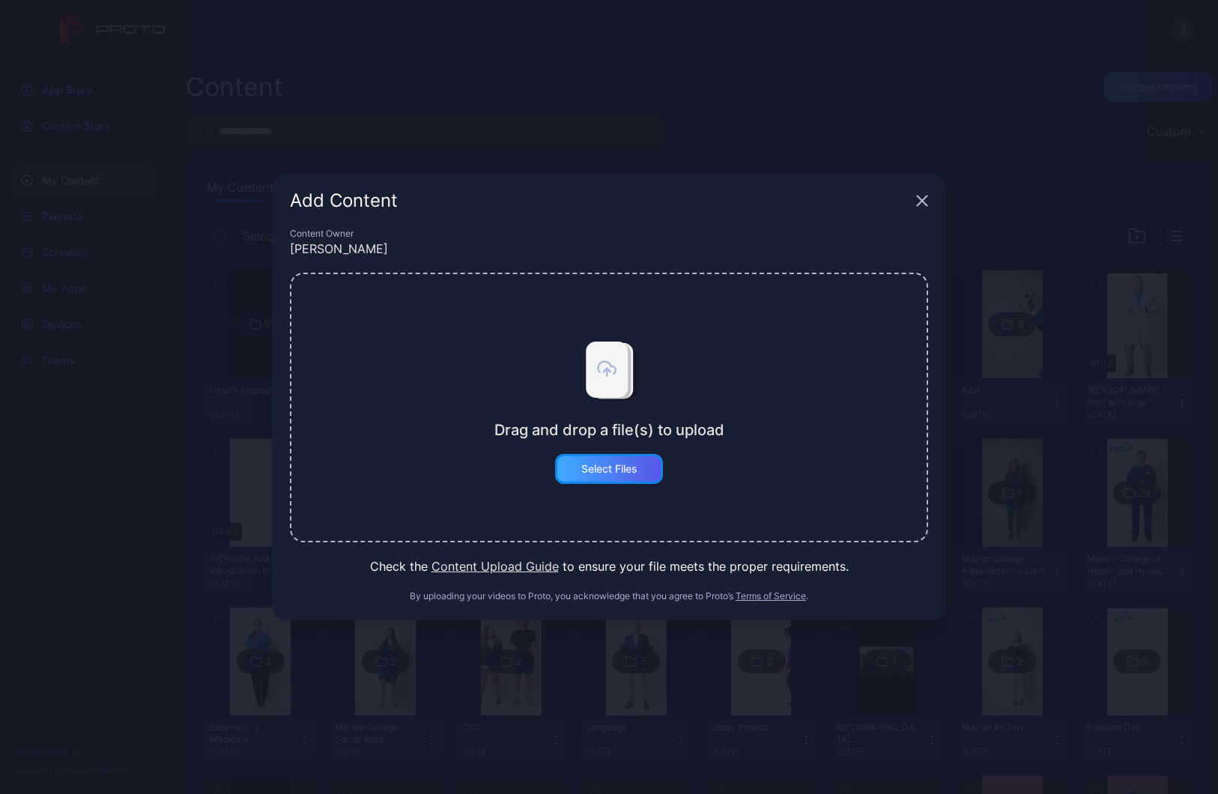
click at [631, 476] on div "Select Files" at bounding box center [609, 469] width 108 height 30
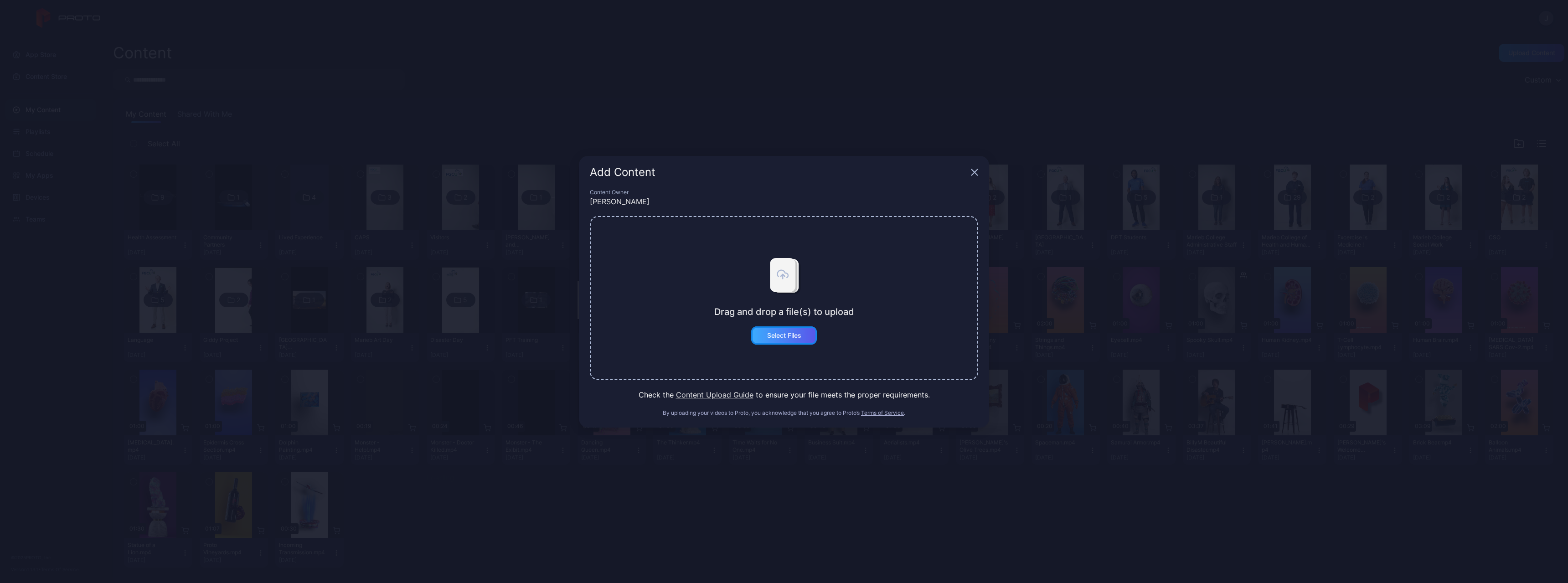
click at [741, 335] on div "Select Files" at bounding box center [784, 335] width 34 height 7
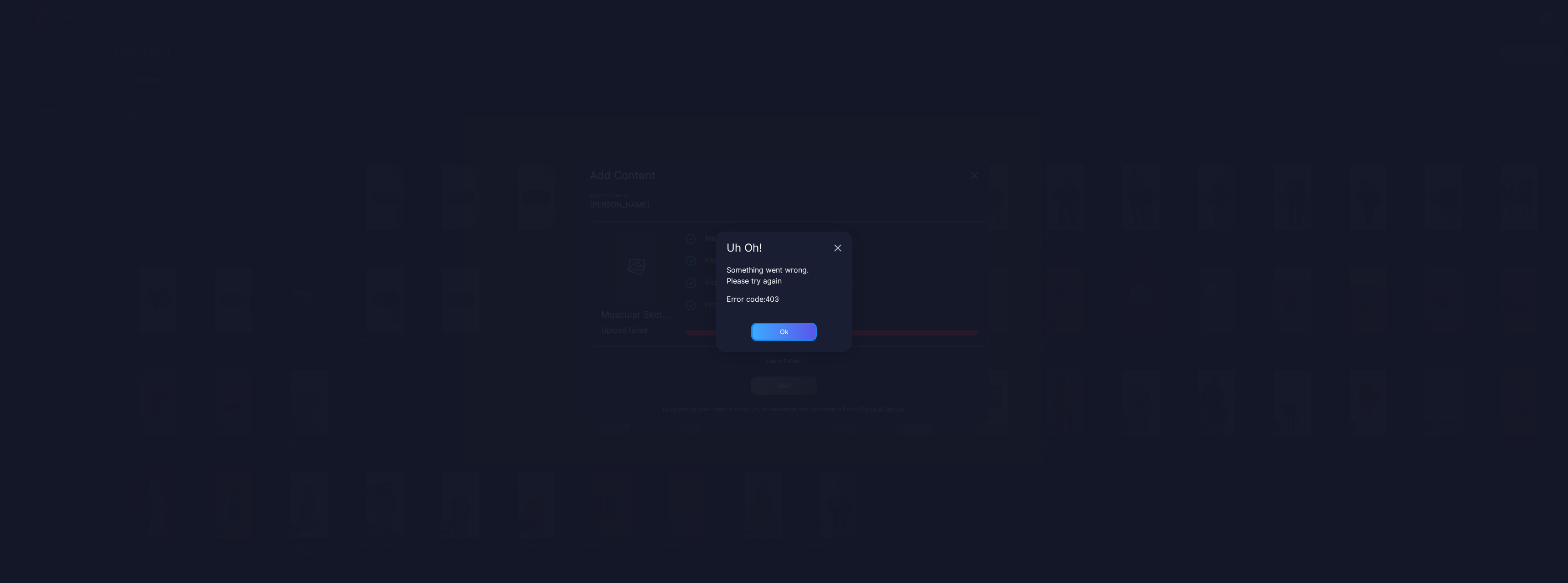
click at [741, 329] on div "Ok" at bounding box center [784, 332] width 66 height 18
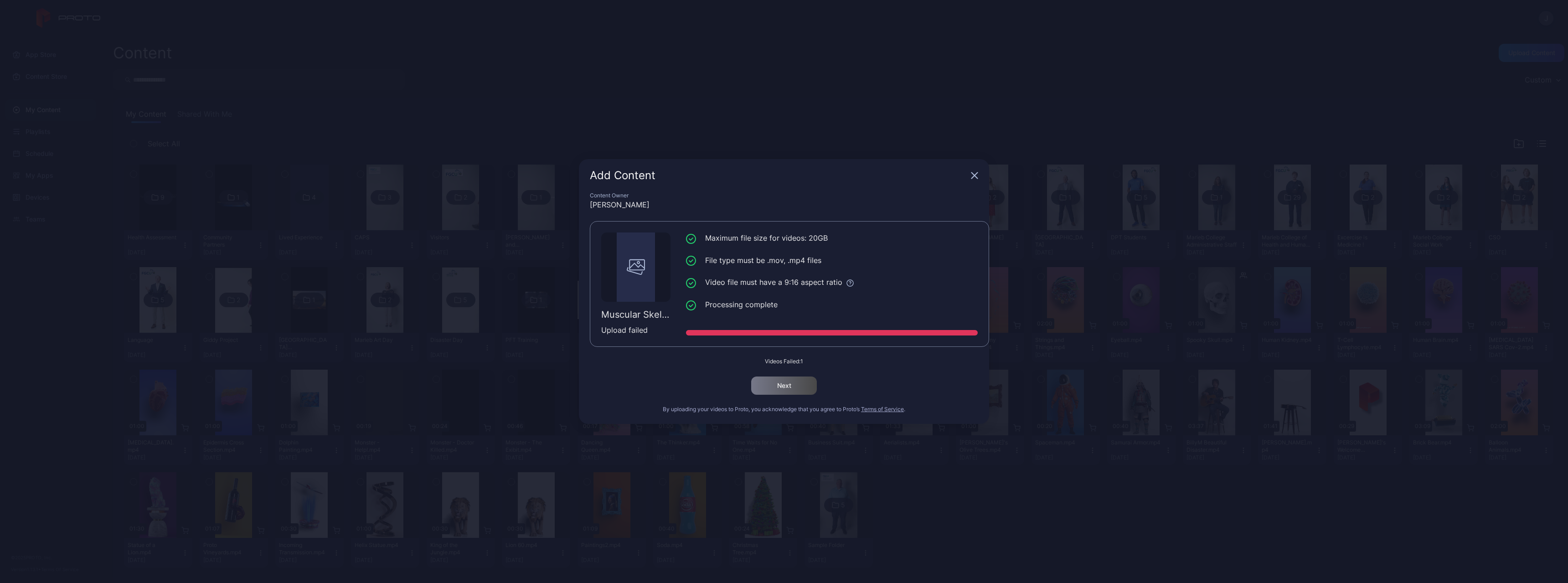
click at [461, 190] on div "Add Content Content Owner Joseph Buhain Muscular Skeletal Assessment.mp4 Upload…" at bounding box center [784, 292] width 1568 height 583
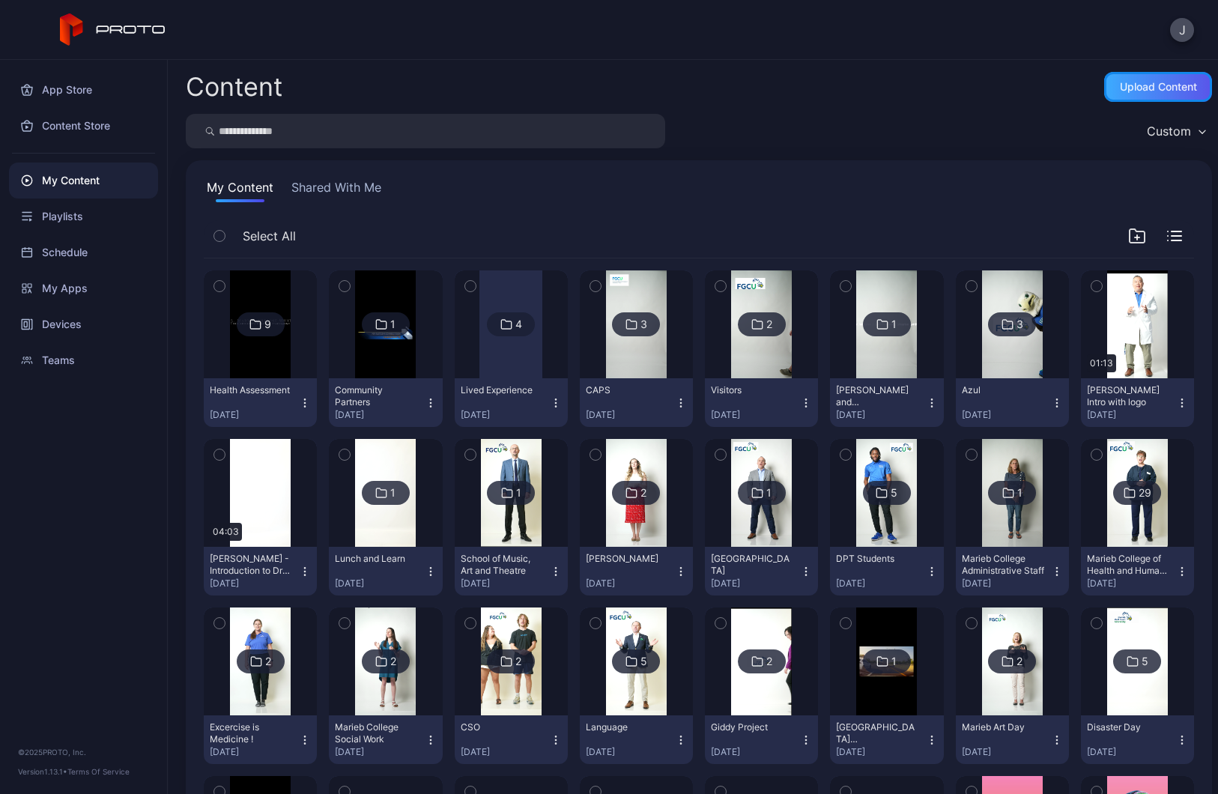
click at [1129, 97] on div "Upload Content" at bounding box center [1158, 87] width 108 height 30
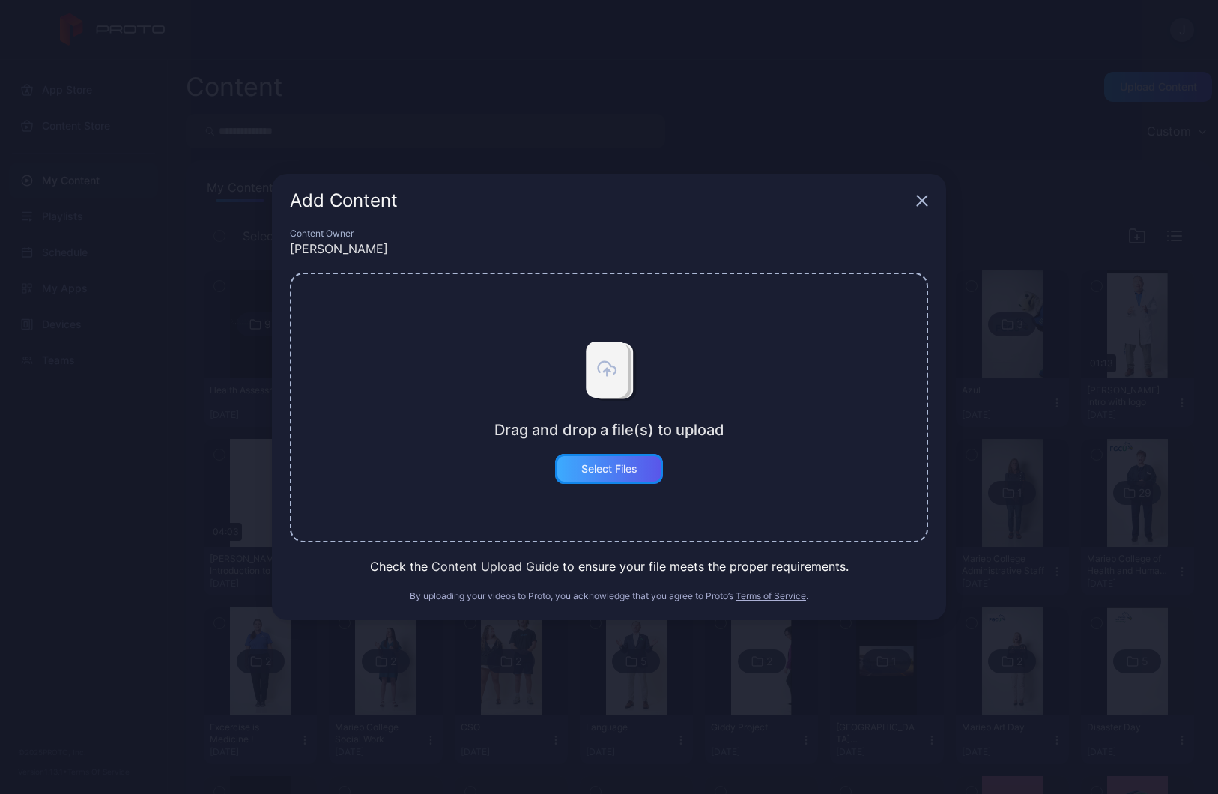
click at [633, 481] on div "Select Files" at bounding box center [609, 469] width 108 height 30
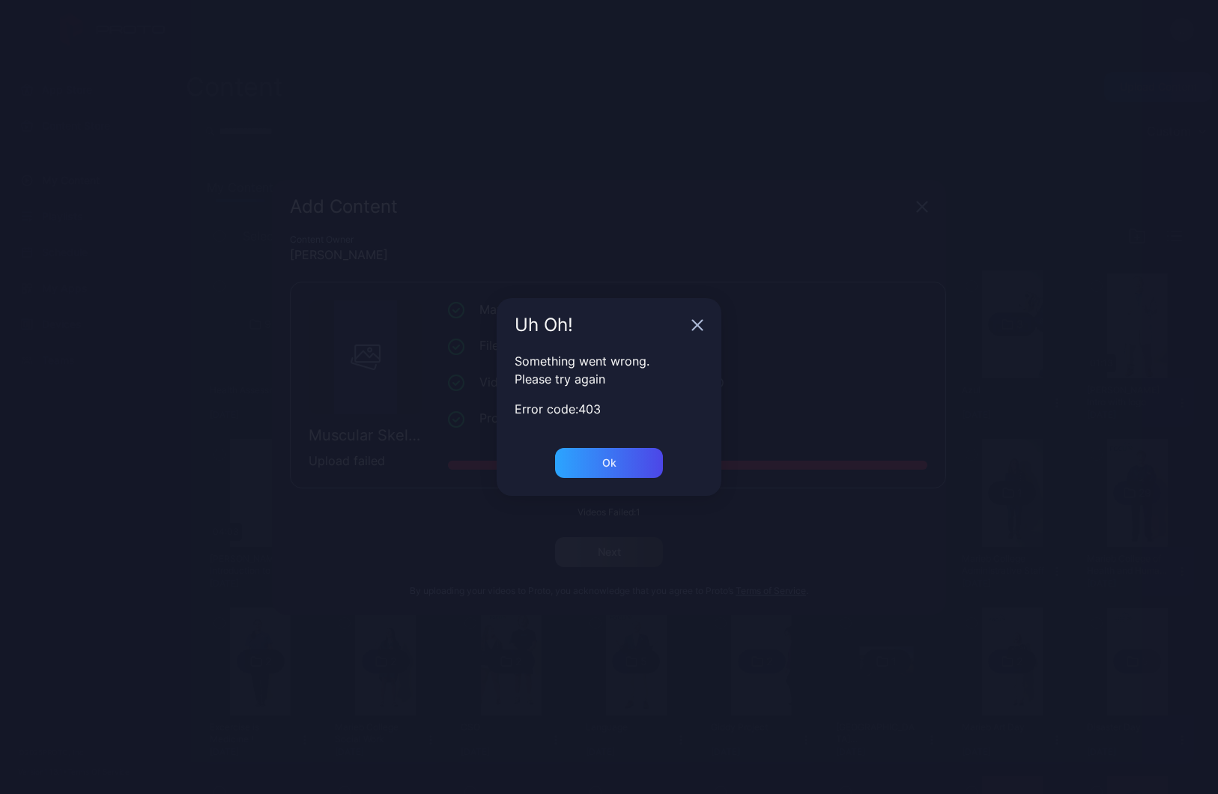
click at [688, 325] on div "Uh Oh!" at bounding box center [608, 325] width 225 height 54
click at [699, 322] on icon "button" at bounding box center [698, 326] width 10 height 10
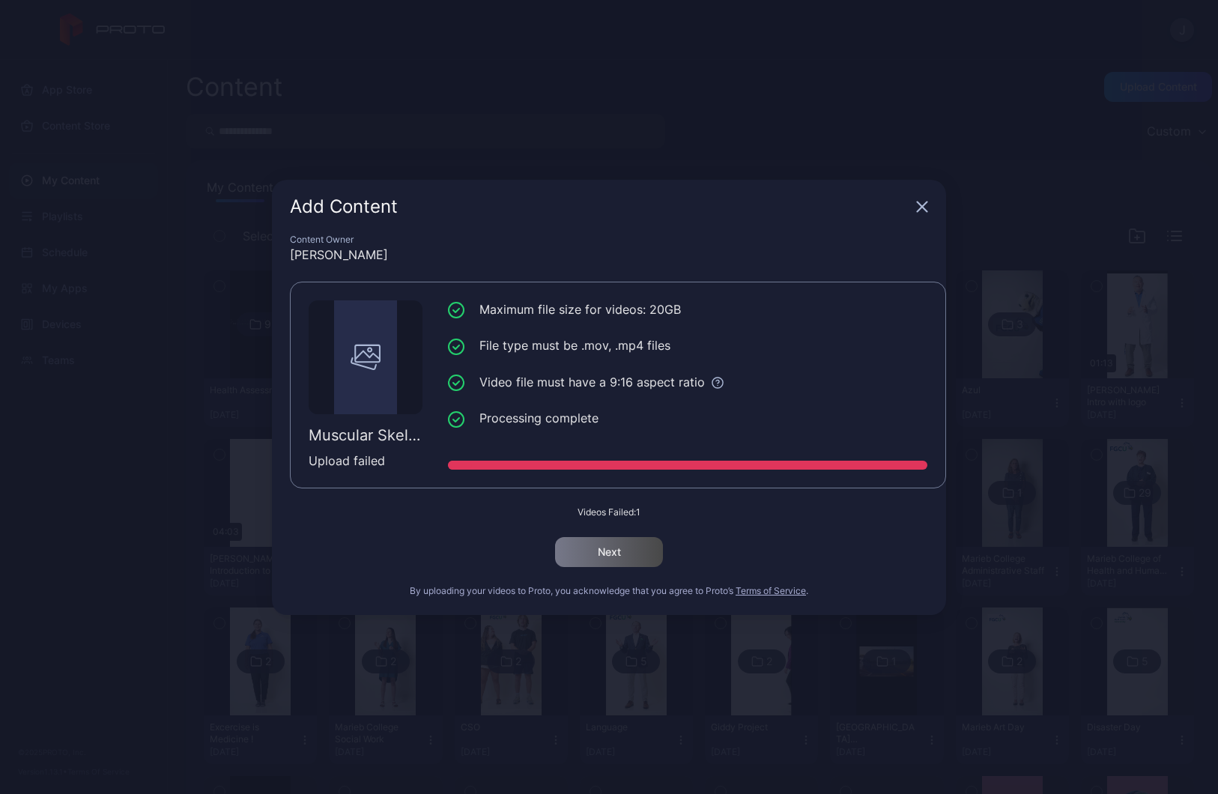
click at [920, 206] on icon "button" at bounding box center [922, 207] width 12 height 12
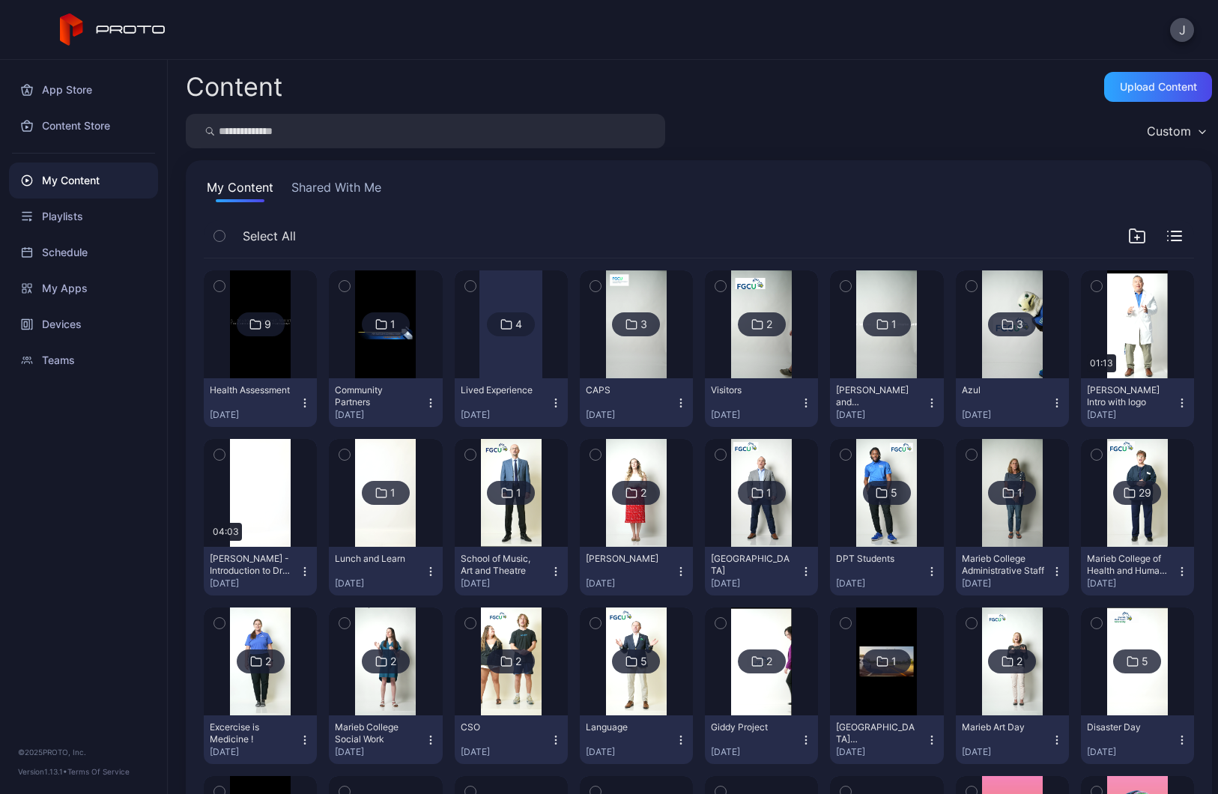
click at [243, 370] on img at bounding box center [260, 324] width 61 height 108
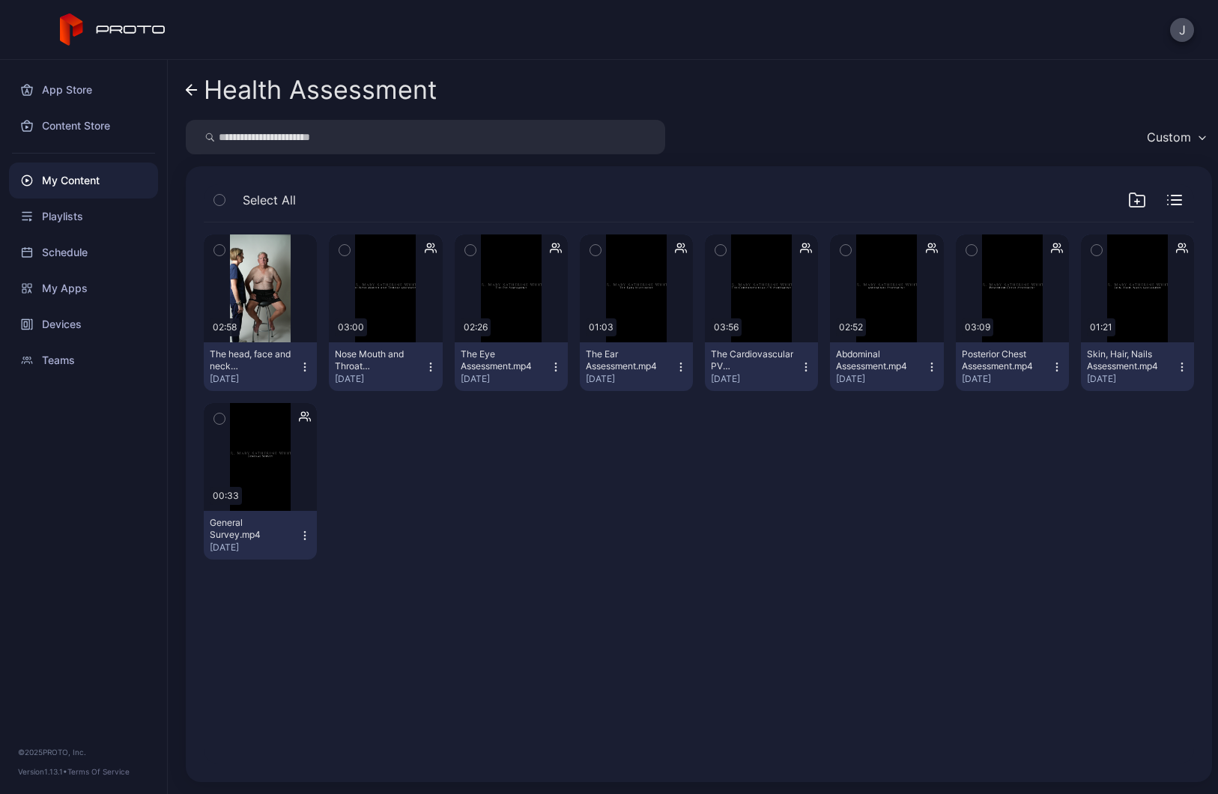
click at [191, 88] on icon at bounding box center [192, 90] width 12 height 13
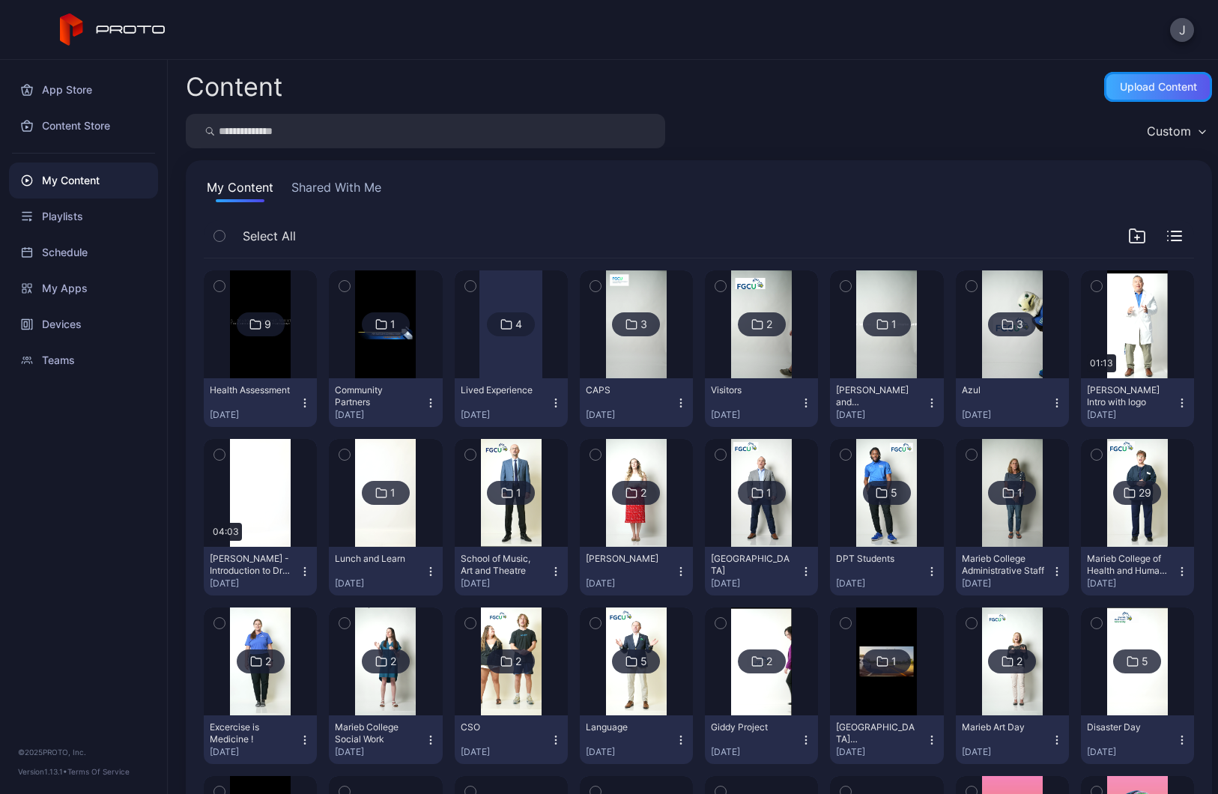
click at [1123, 98] on div "Upload Content" at bounding box center [1158, 87] width 108 height 30
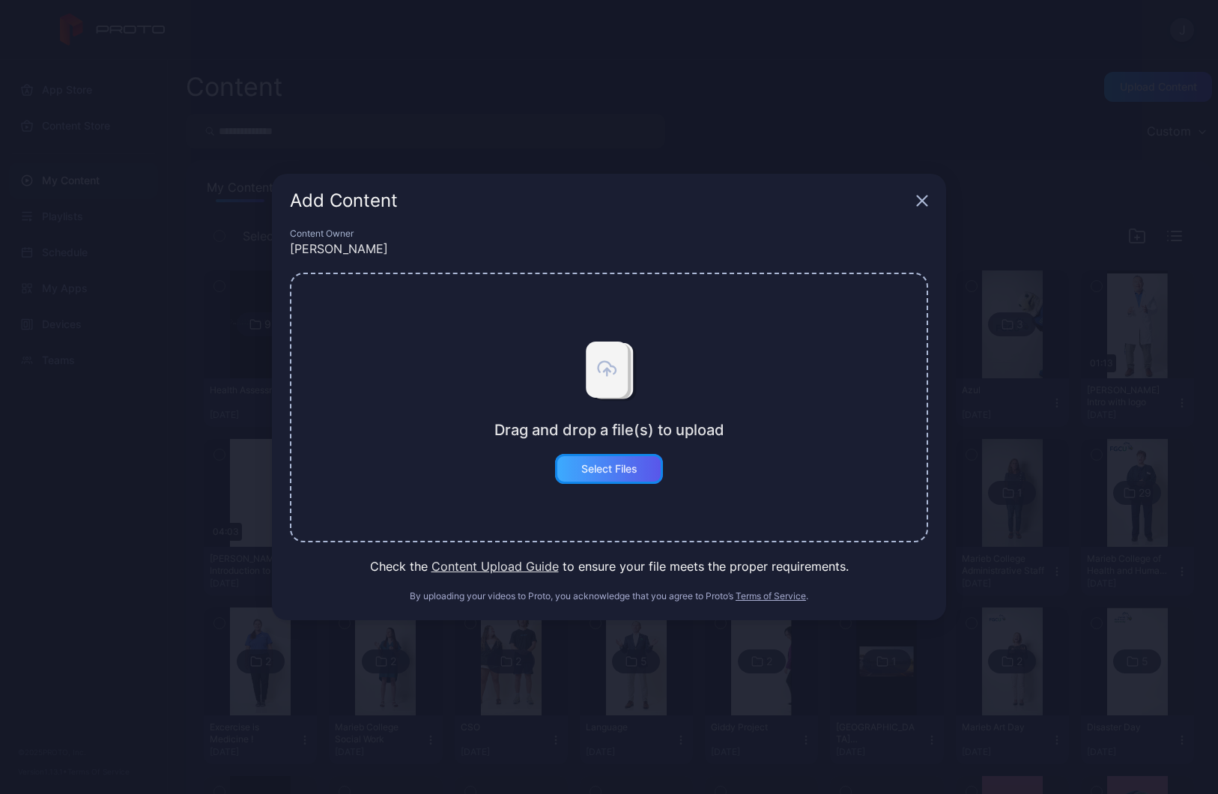
click at [631, 467] on div "Select Files" at bounding box center [609, 469] width 56 height 12
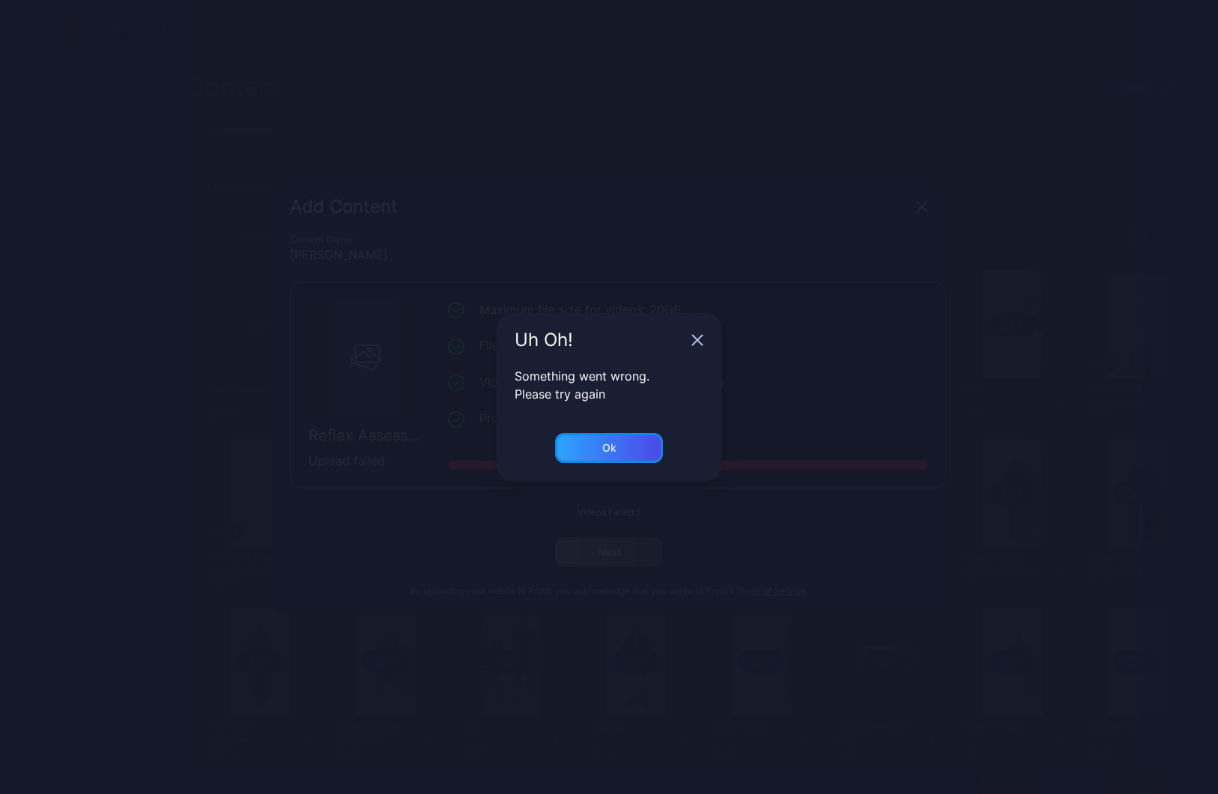
click at [637, 441] on div "Ok" at bounding box center [609, 448] width 108 height 30
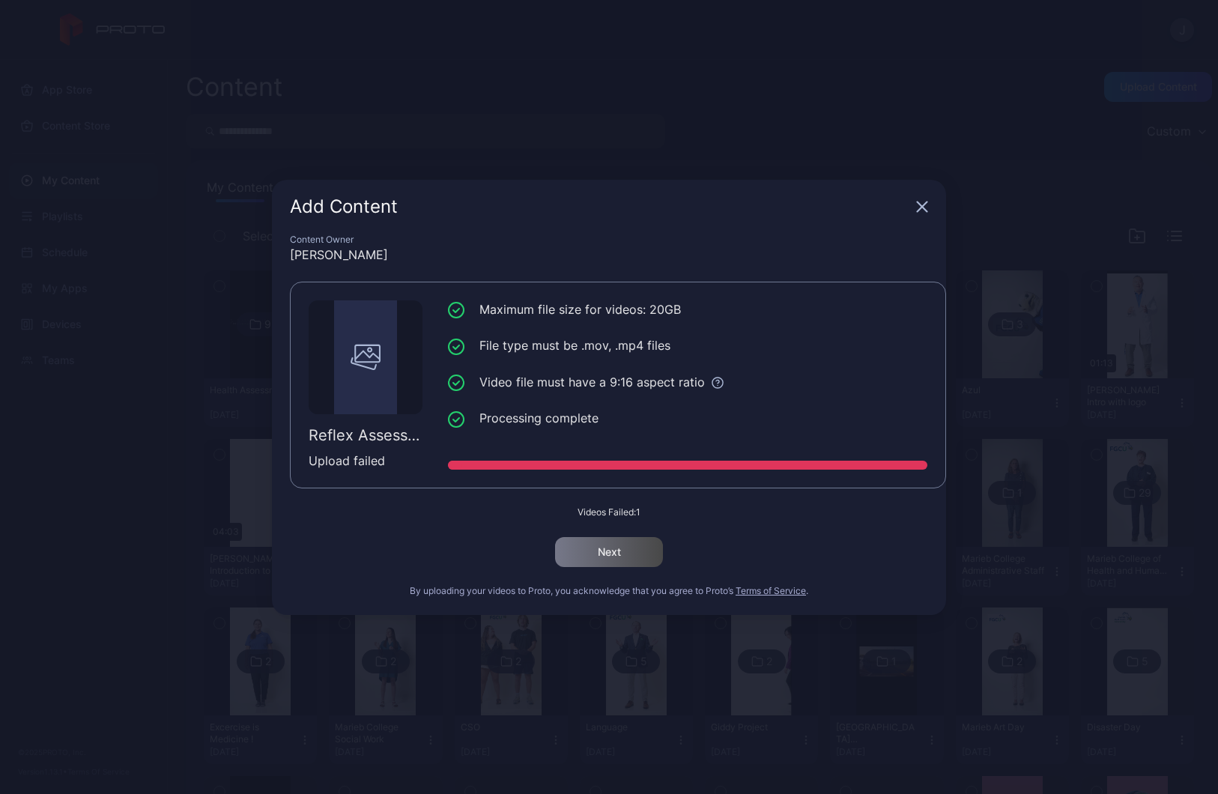
click at [920, 204] on icon "button" at bounding box center [922, 206] width 10 height 10
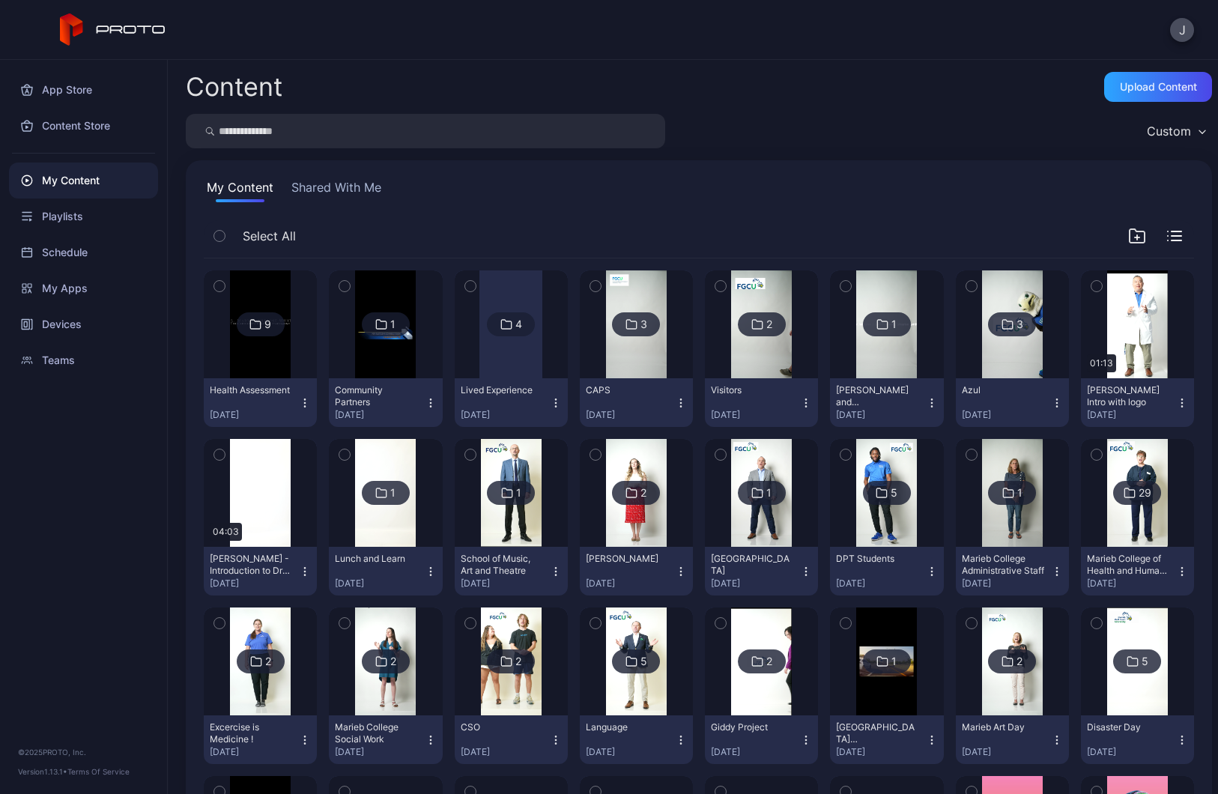
click at [255, 336] on img at bounding box center [260, 324] width 61 height 108
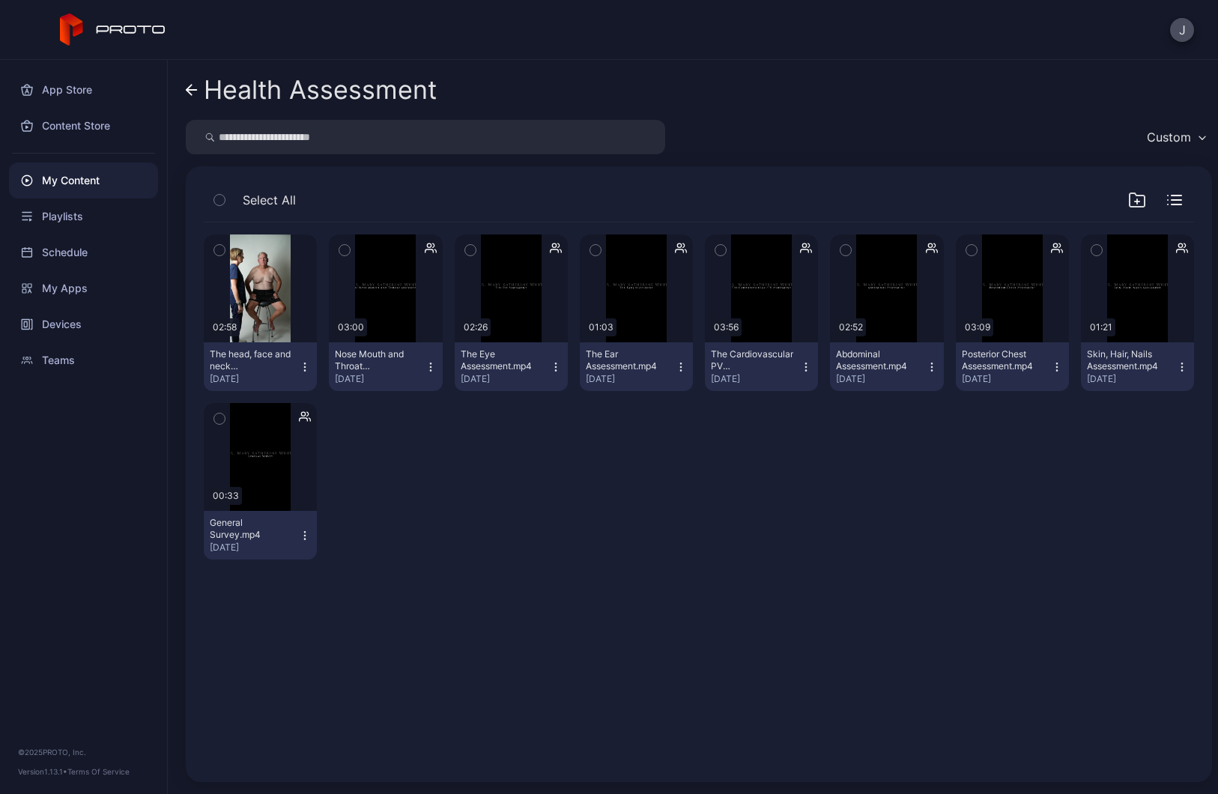
click at [194, 95] on icon at bounding box center [192, 90] width 12 height 13
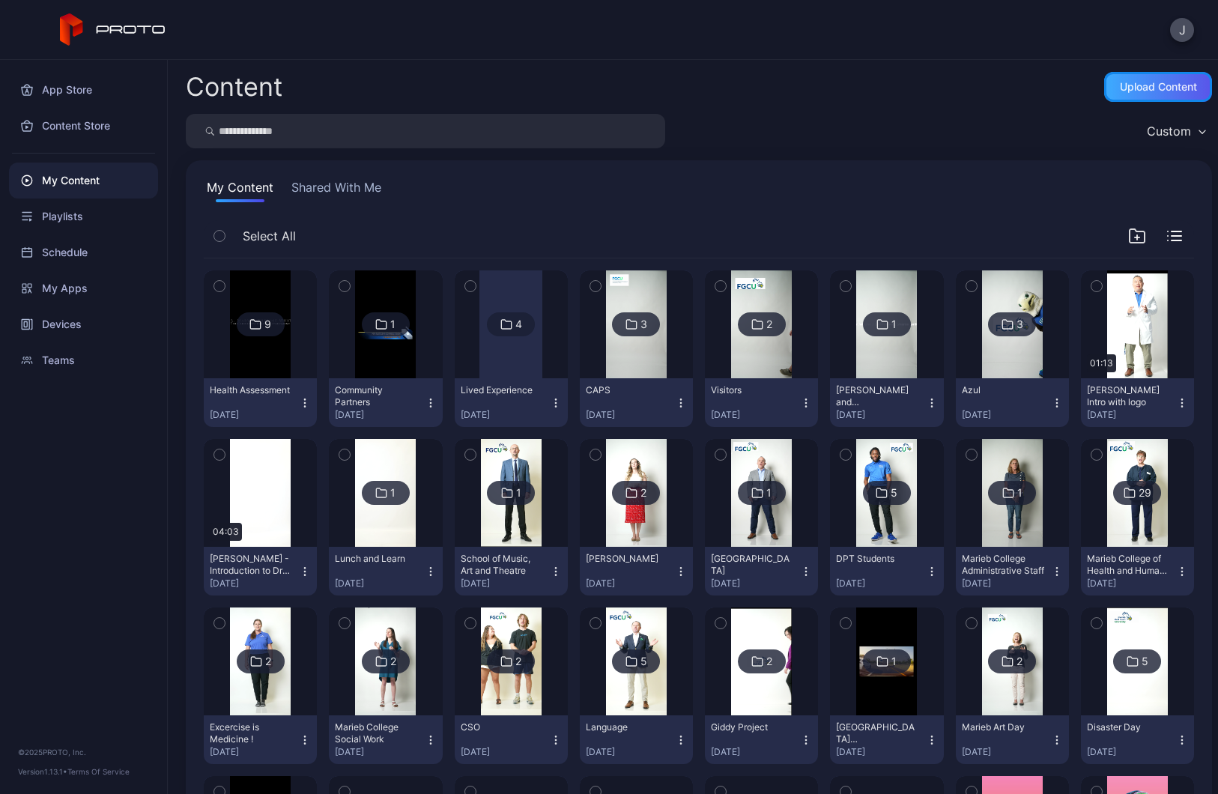
click at [1131, 90] on div "Upload Content" at bounding box center [1158, 87] width 77 height 12
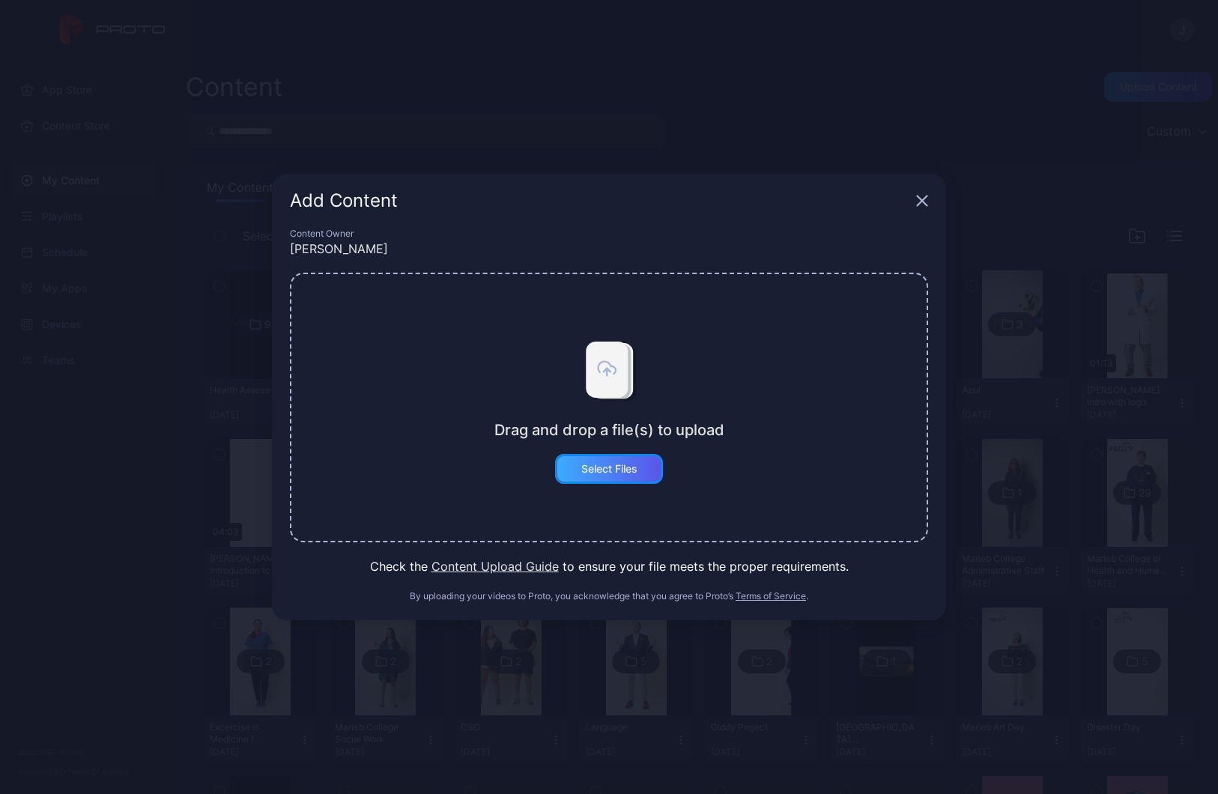
click at [603, 472] on div "Select Files" at bounding box center [609, 469] width 56 height 12
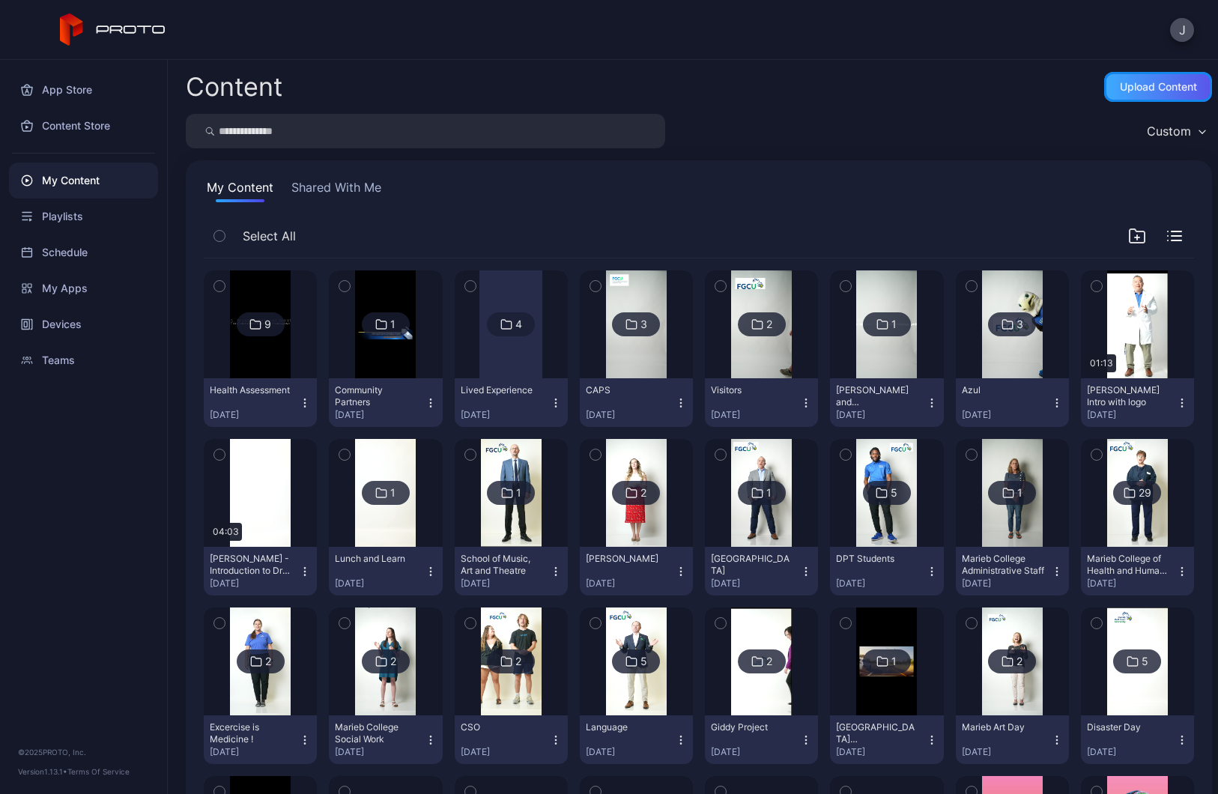
click at [1110, 100] on div "Upload Content" at bounding box center [1158, 87] width 108 height 30
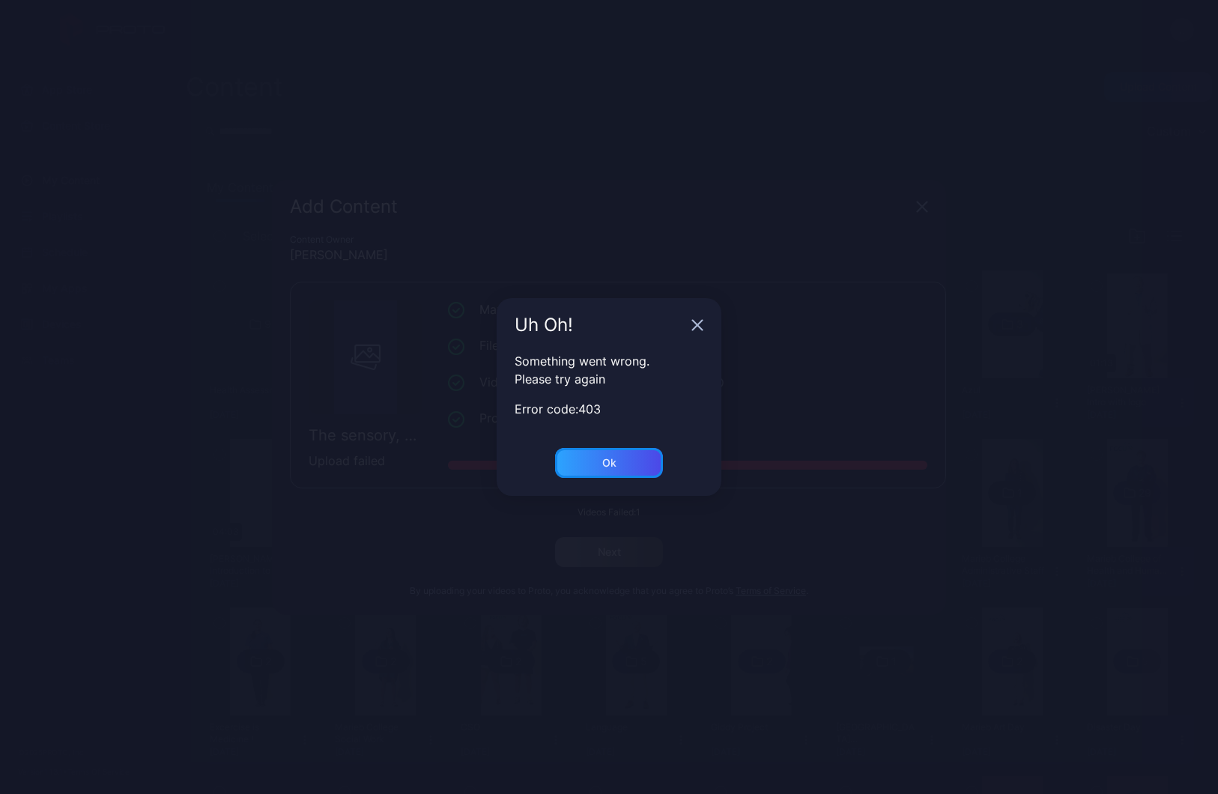
click at [619, 458] on div "Ok" at bounding box center [609, 463] width 108 height 30
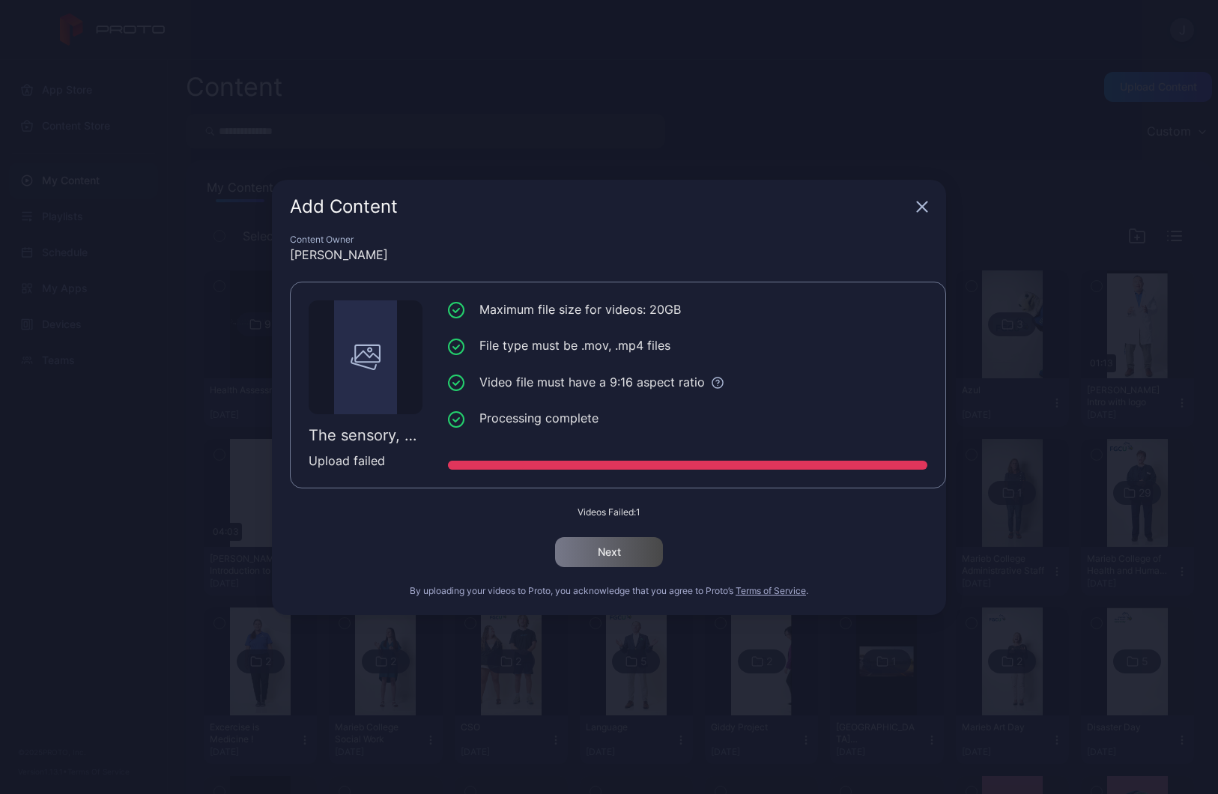
click at [922, 210] on icon "button" at bounding box center [922, 207] width 12 height 12
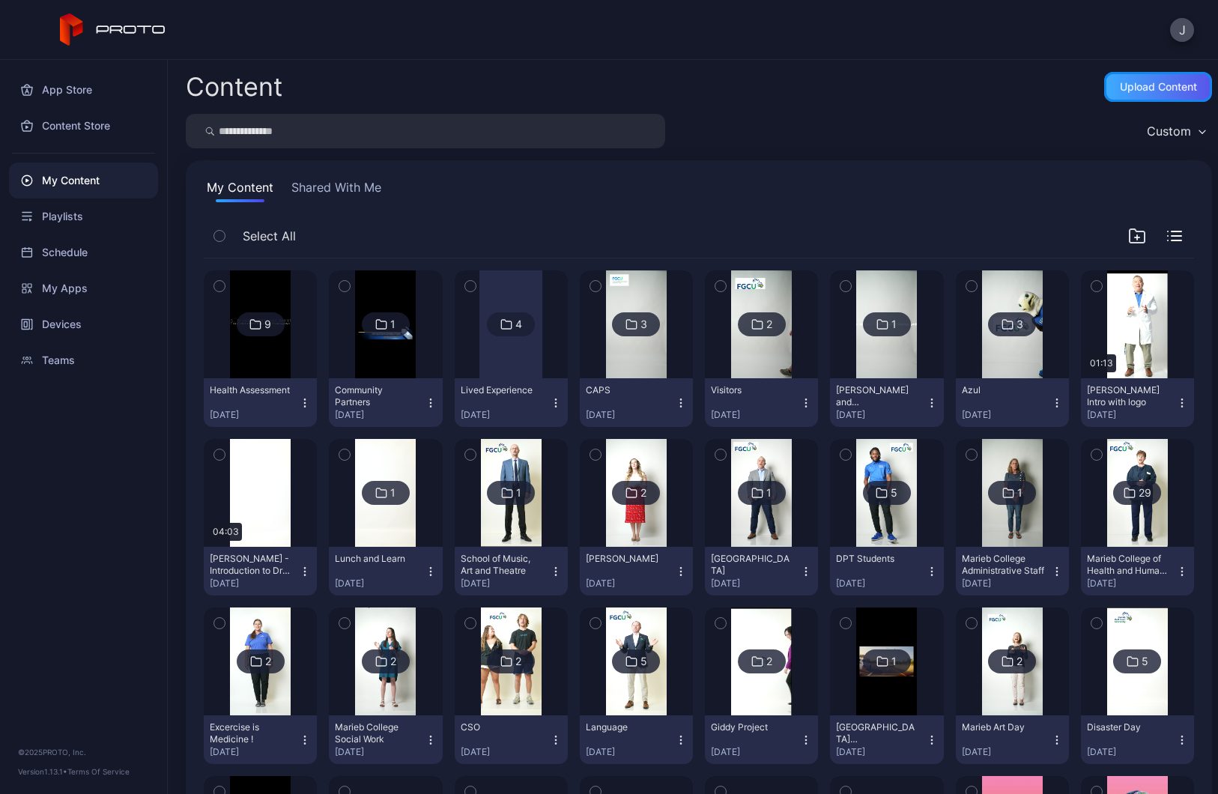
click at [1120, 90] on div "Upload Content" at bounding box center [1158, 87] width 77 height 12
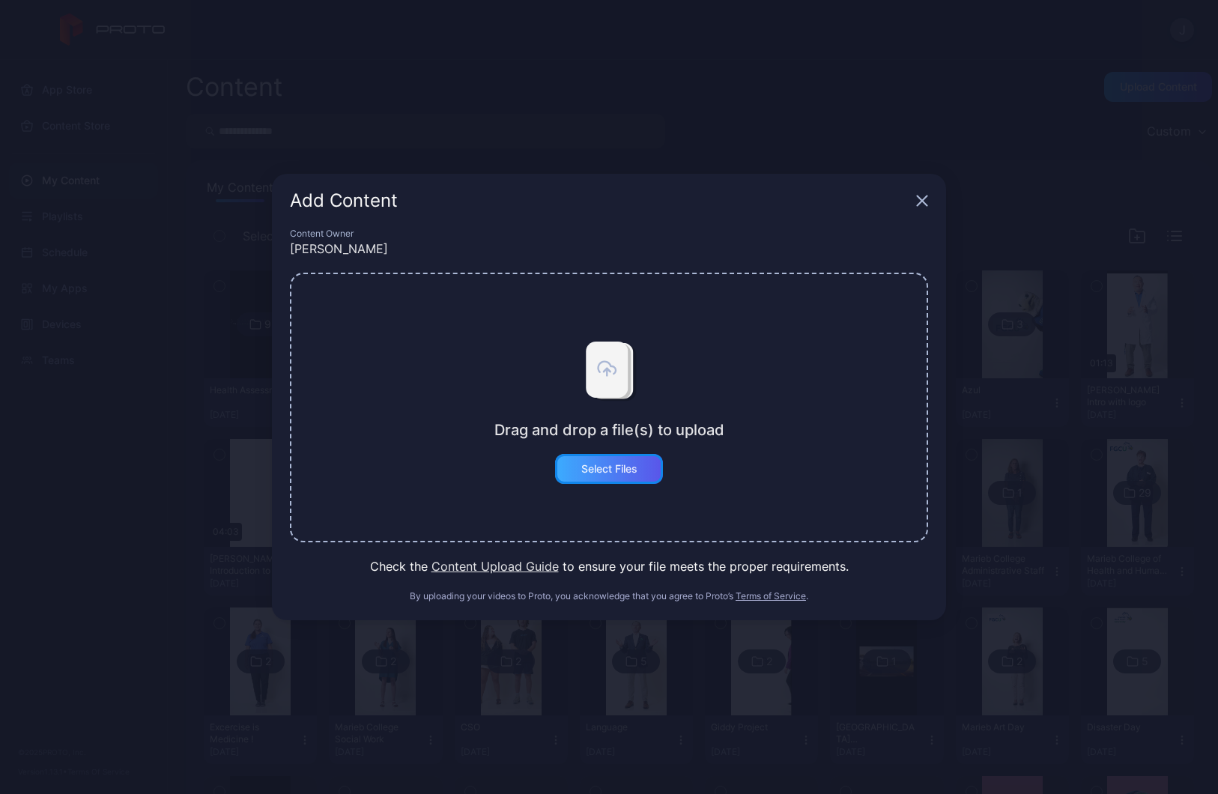
click at [612, 468] on div "Select Files" at bounding box center [609, 469] width 56 height 12
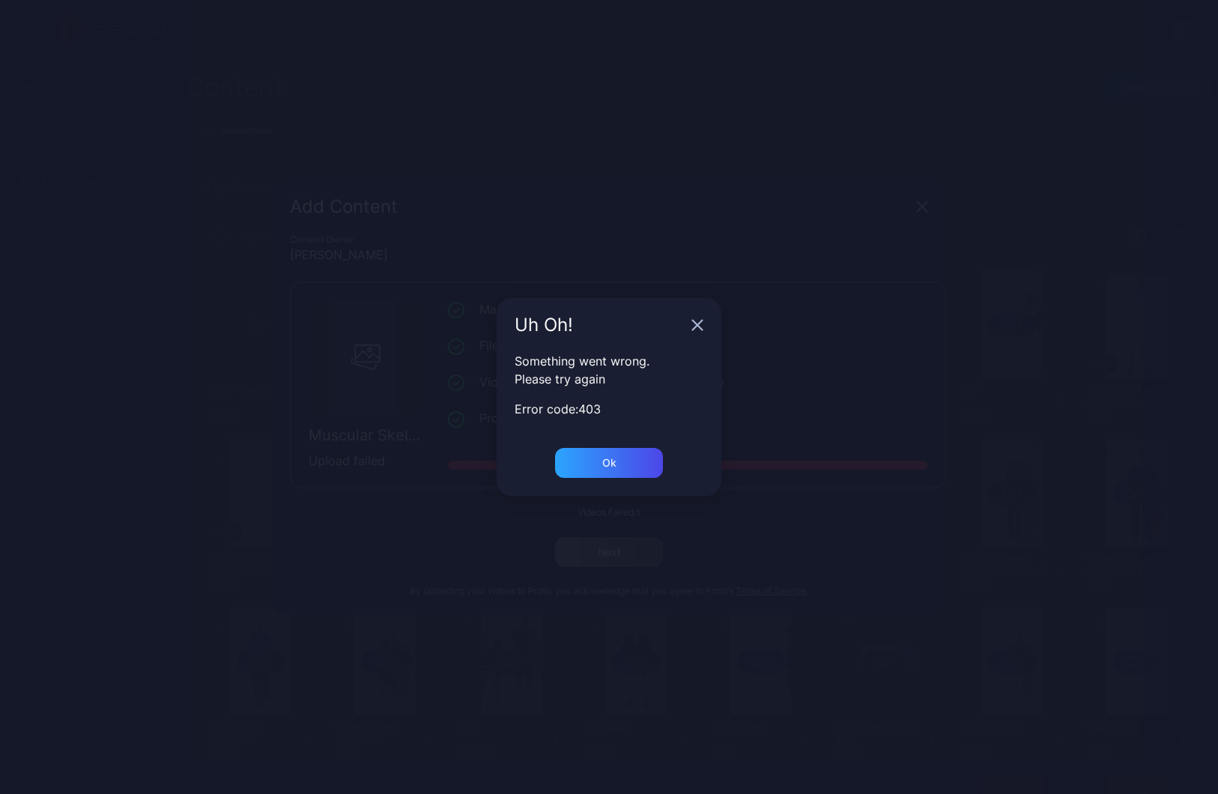
click at [705, 325] on div "Uh Oh!" at bounding box center [608, 325] width 225 height 54
click at [697, 320] on icon "button" at bounding box center [697, 325] width 12 height 12
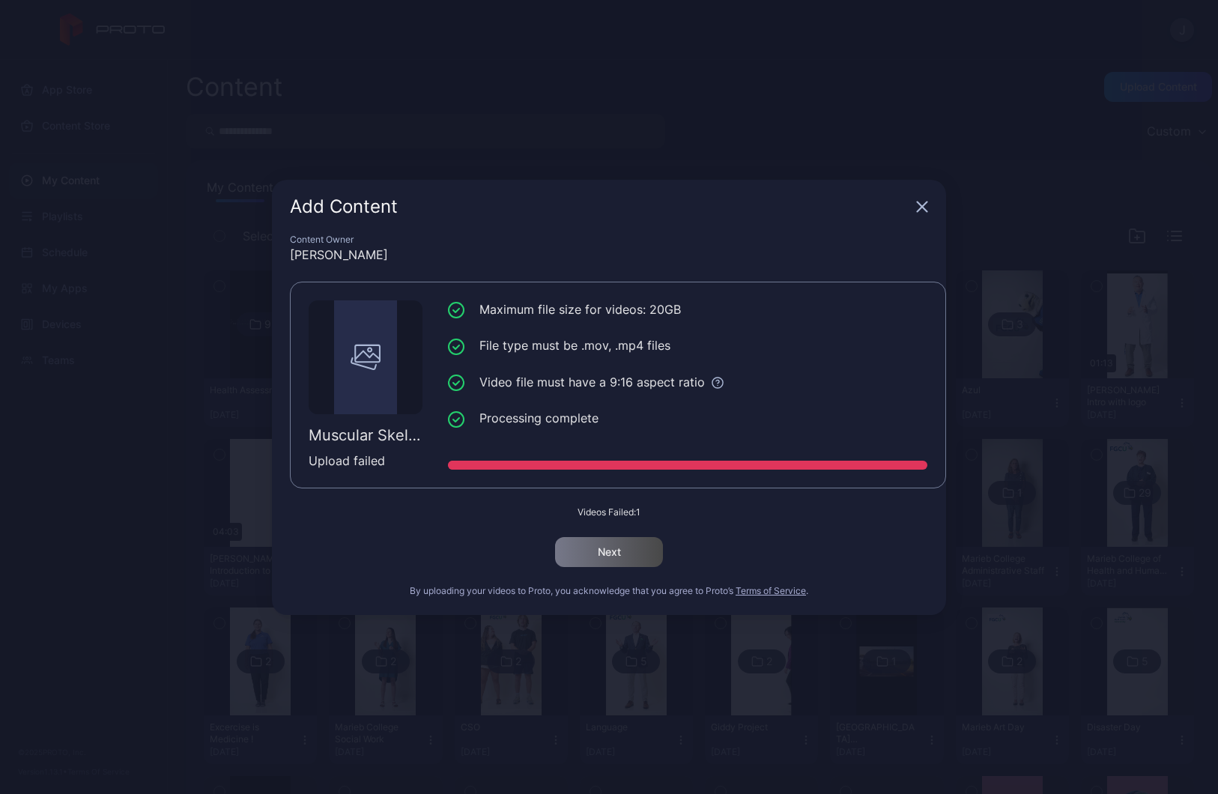
click at [926, 209] on icon "button" at bounding box center [922, 206] width 10 height 10
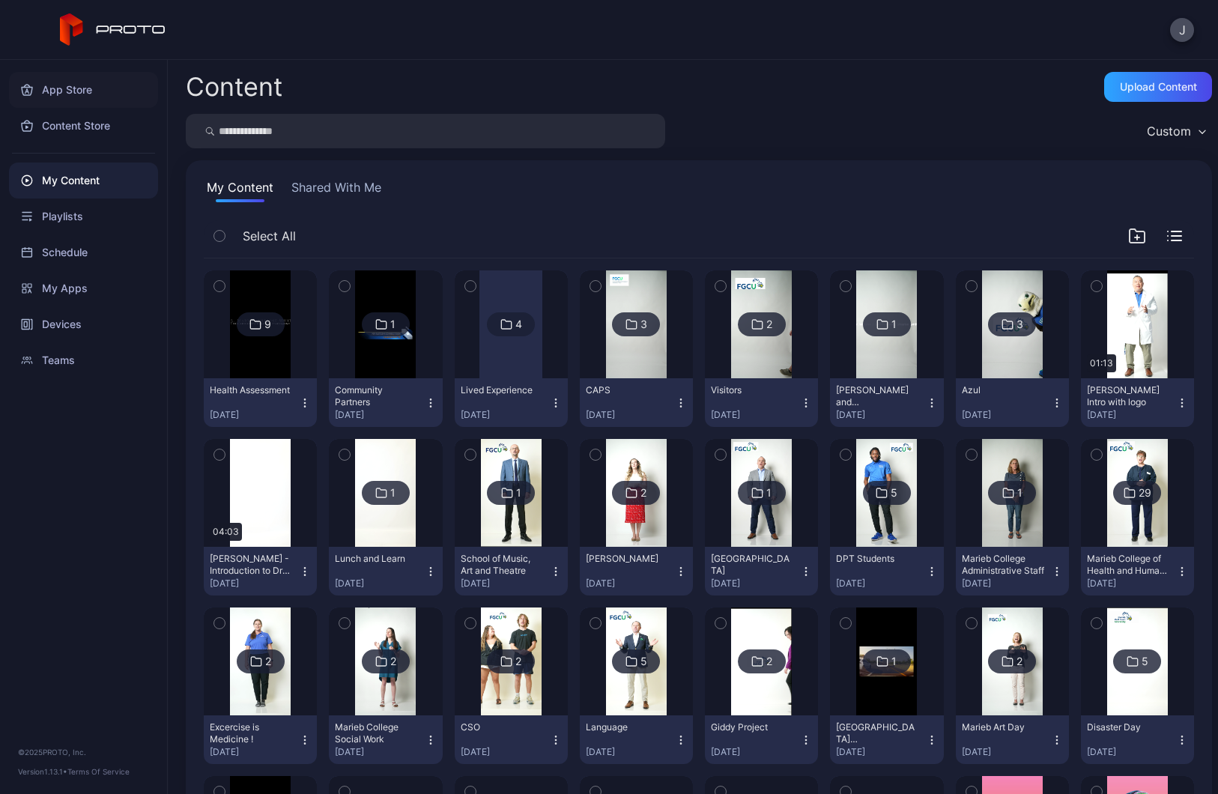
click at [53, 91] on div "App Store" at bounding box center [83, 90] width 149 height 36
